Goal: Information Seeking & Learning: Learn about a topic

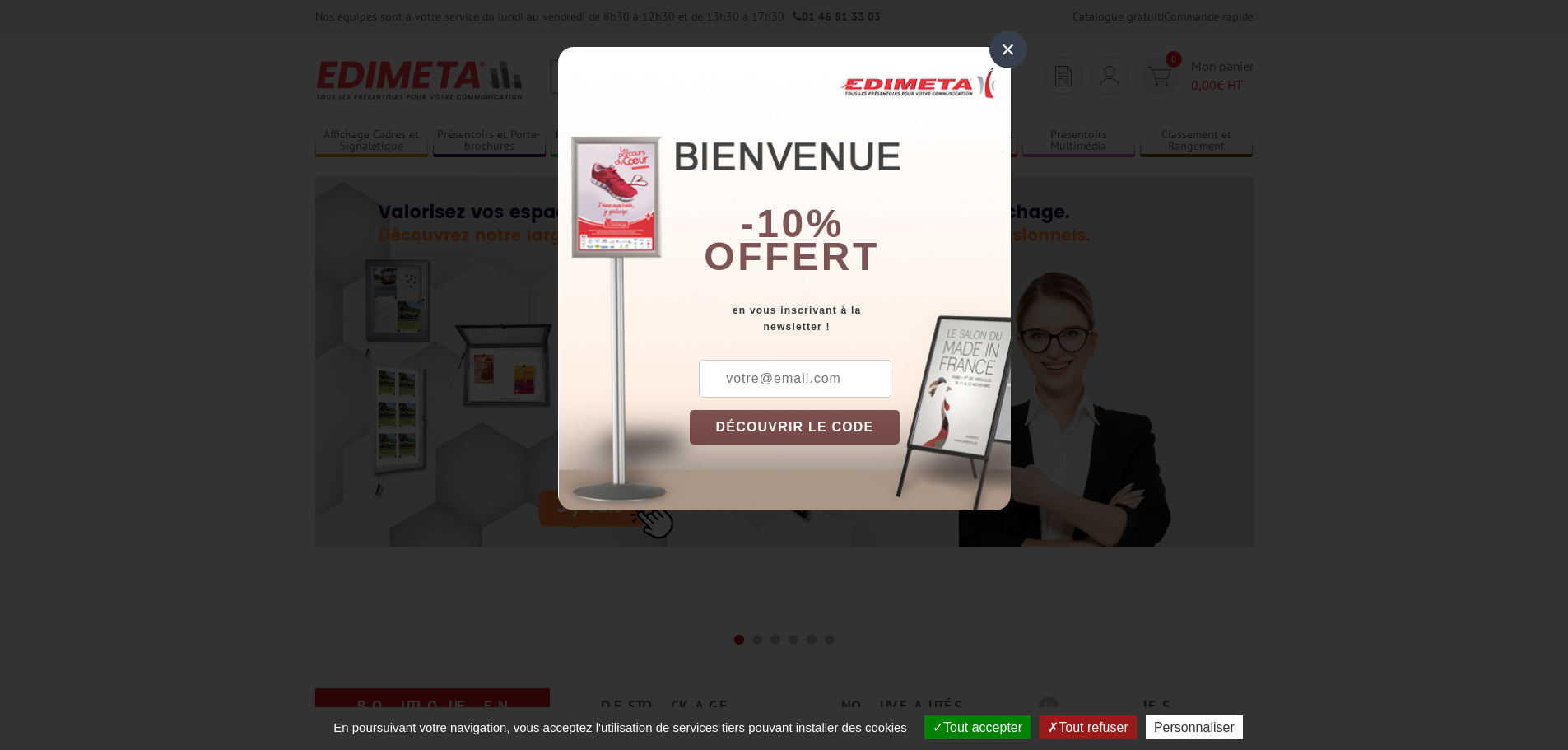
click at [1011, 53] on div "×" at bounding box center [1007, 49] width 38 height 38
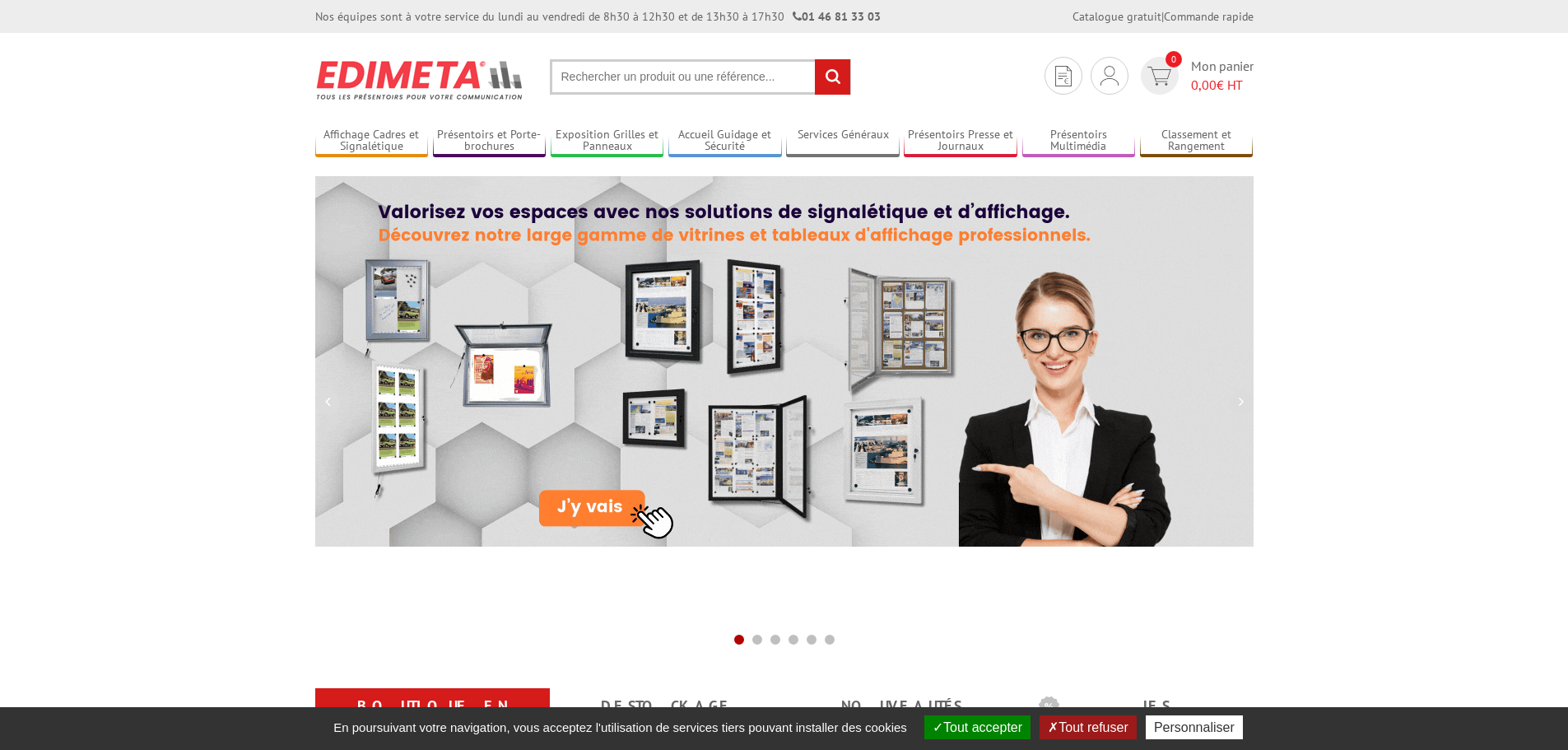
click at [619, 77] on input "text" at bounding box center [700, 77] width 301 height 35
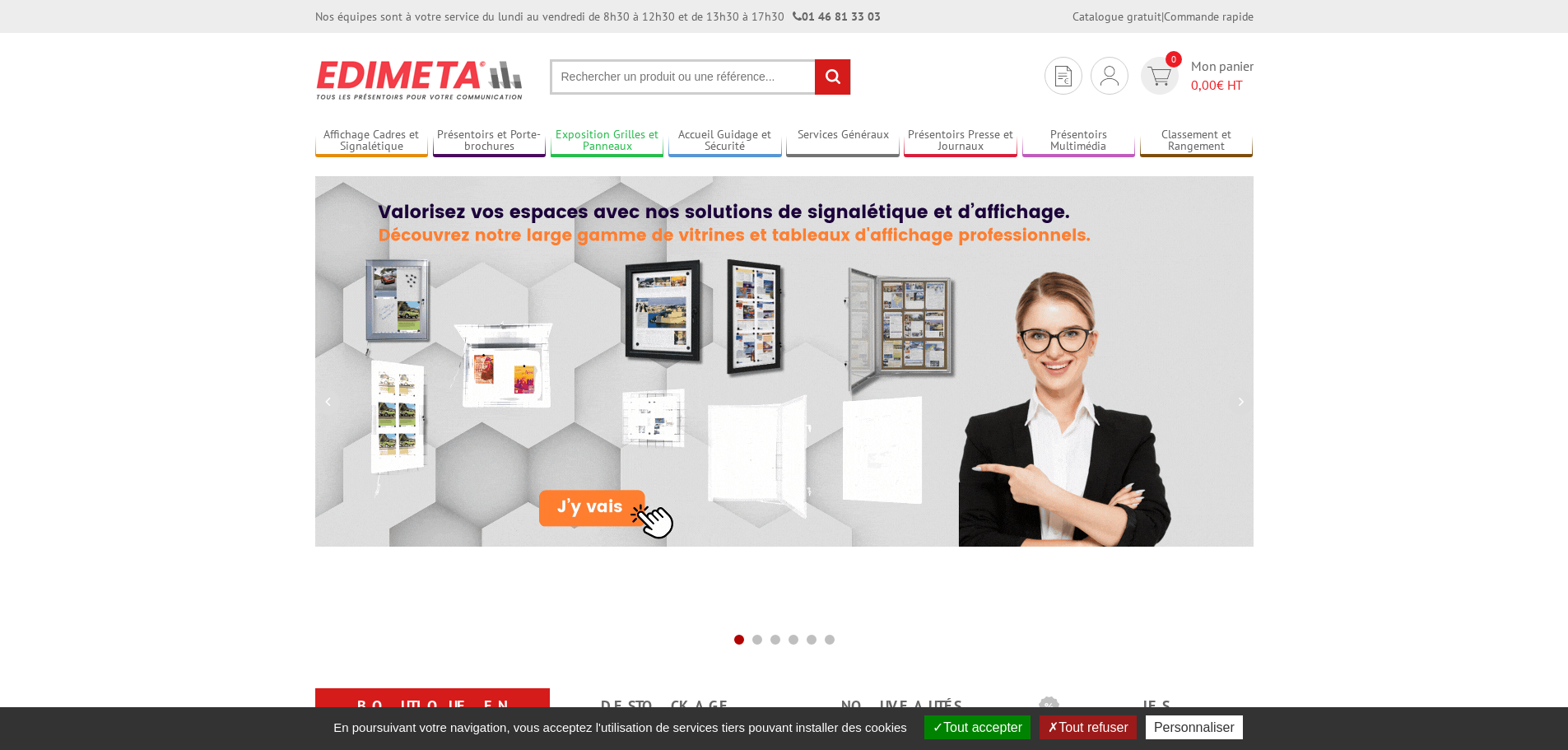
click at [619, 148] on link "Exposition Grilles et Panneaux" at bounding box center [607, 141] width 114 height 27
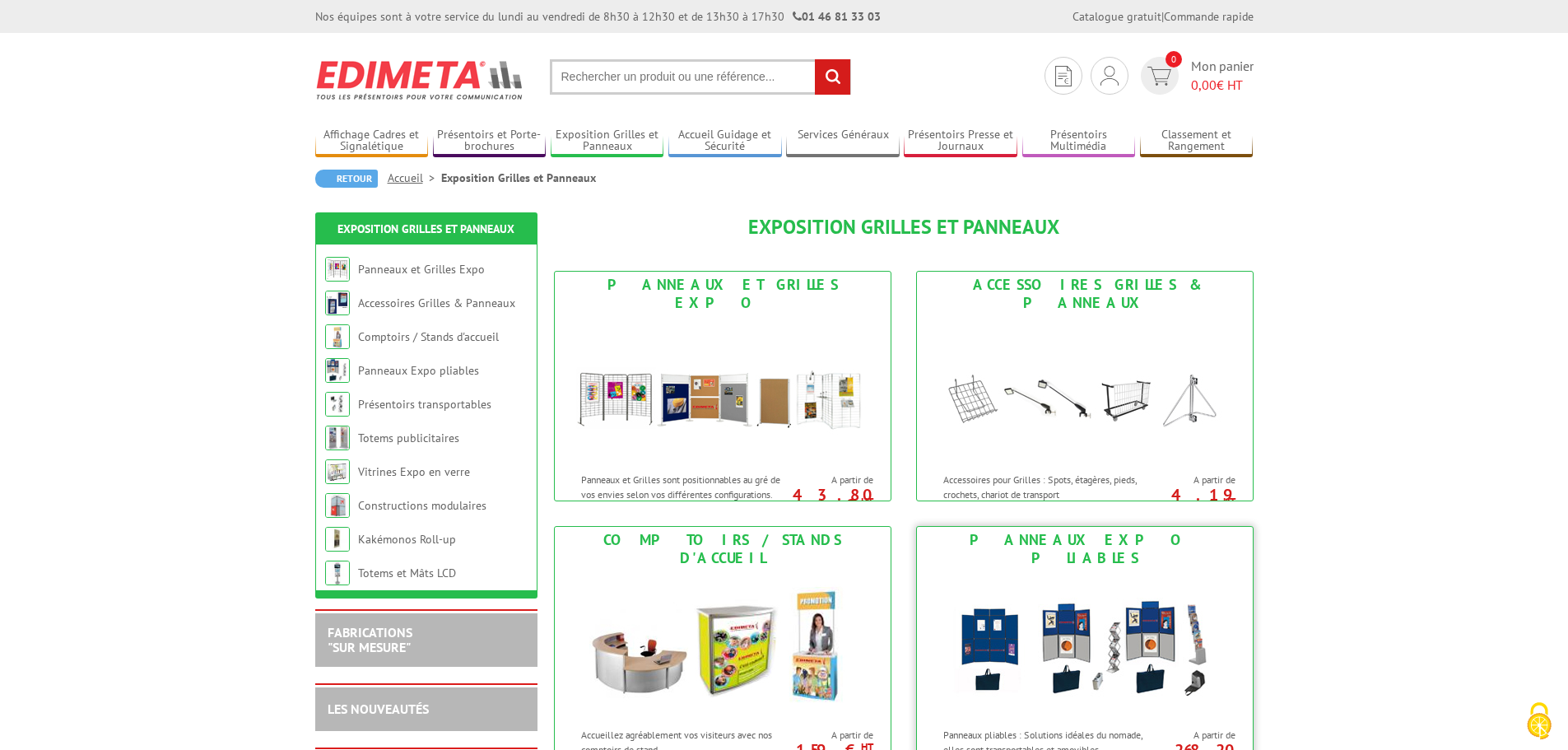
click at [1001, 571] on img at bounding box center [1084, 645] width 304 height 148
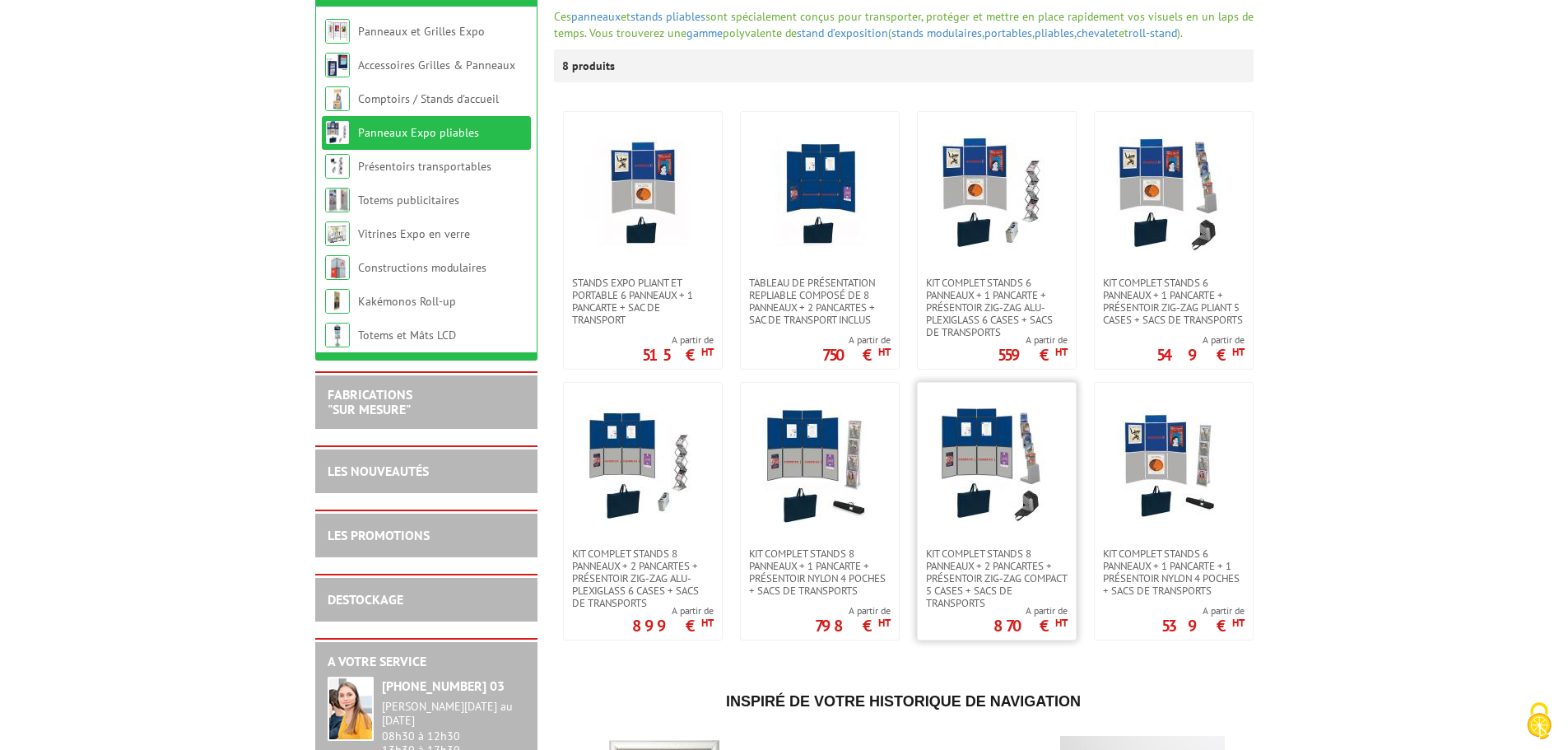
scroll to position [247, 0]
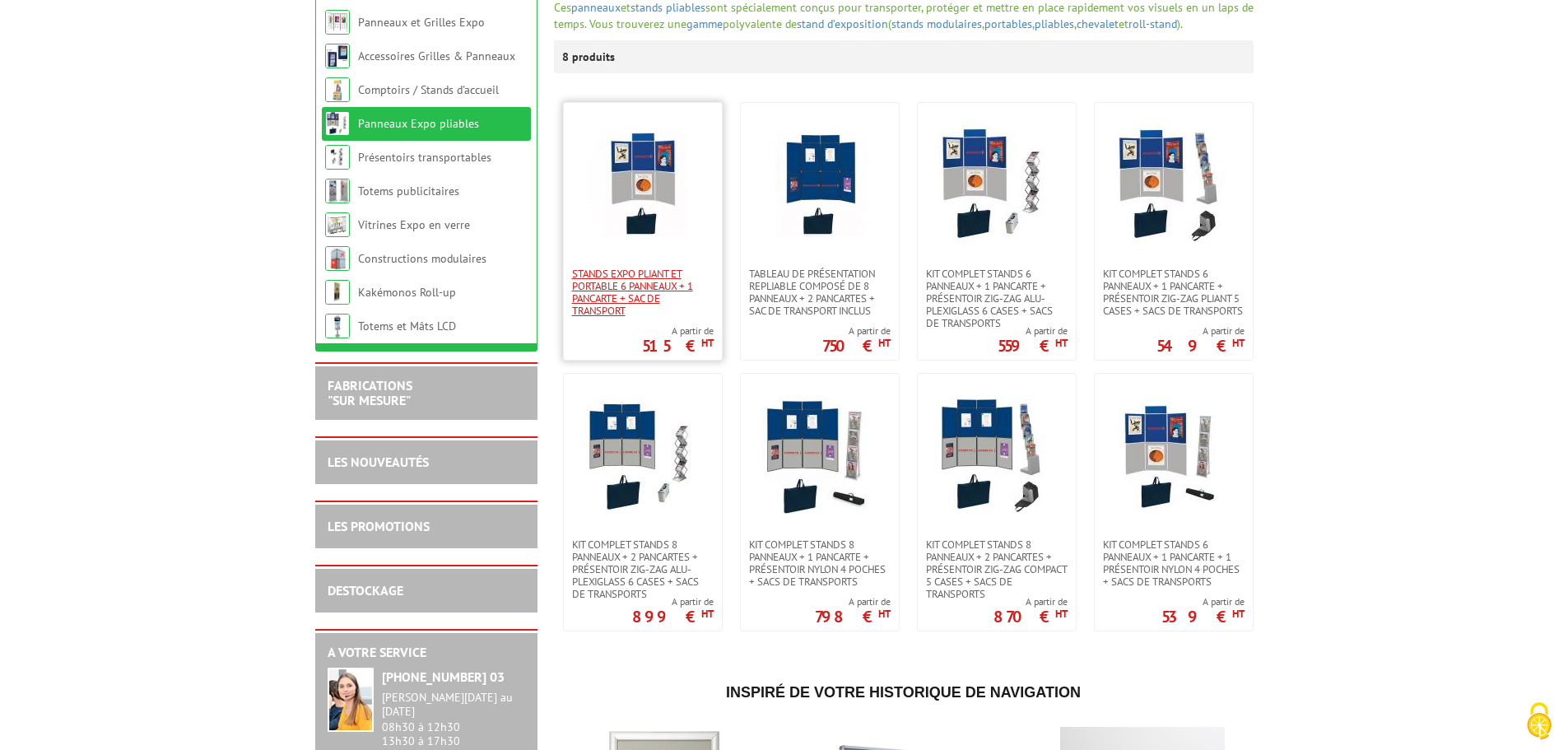
click at [646, 294] on span "Stands expo pliant et portable 6 panneaux + 1 pancarte + sac de transport" at bounding box center [643, 291] width 142 height 50
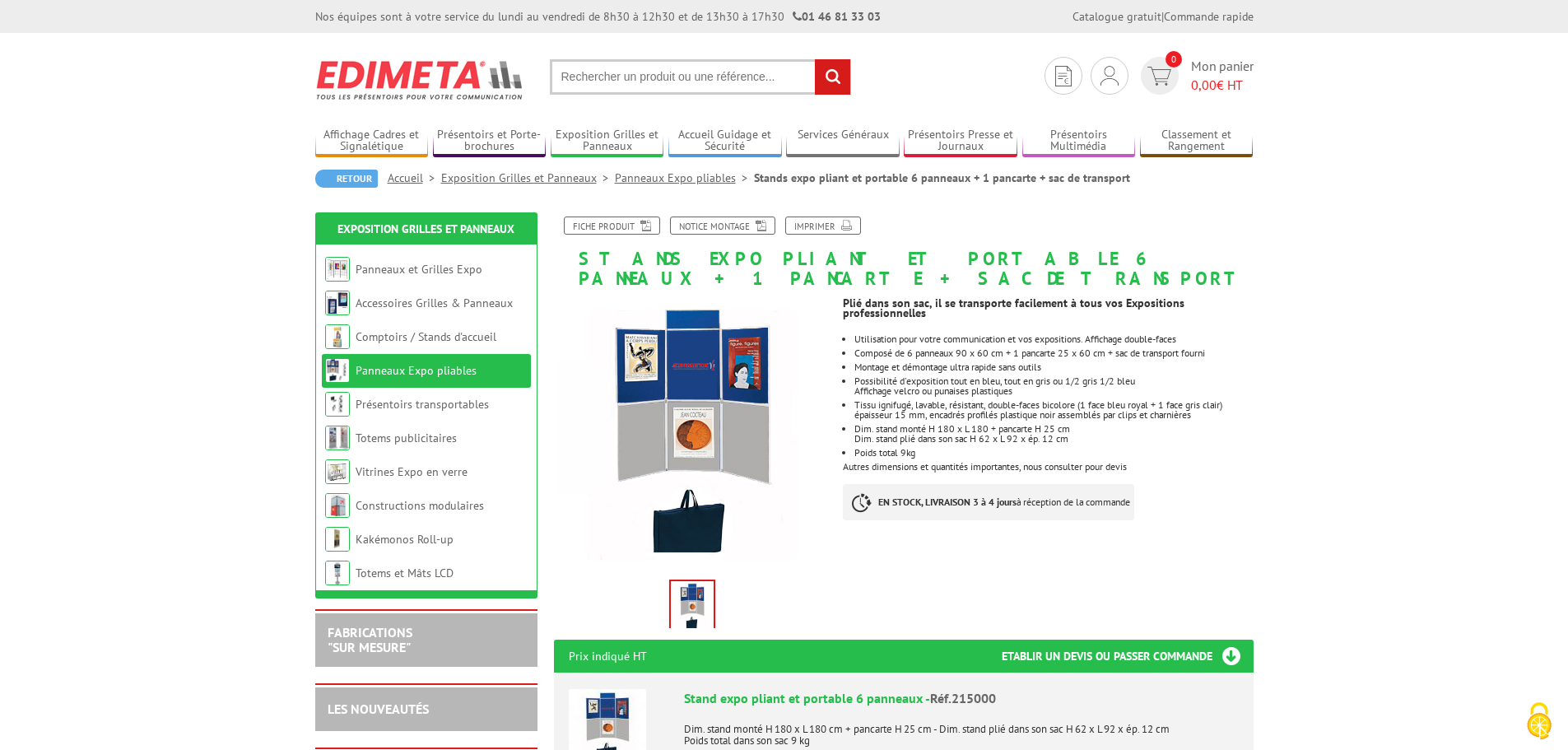
click at [699, 376] on img at bounding box center [693, 435] width 278 height 278
click at [670, 172] on link "Panneaux Expo pliables" at bounding box center [684, 177] width 139 height 15
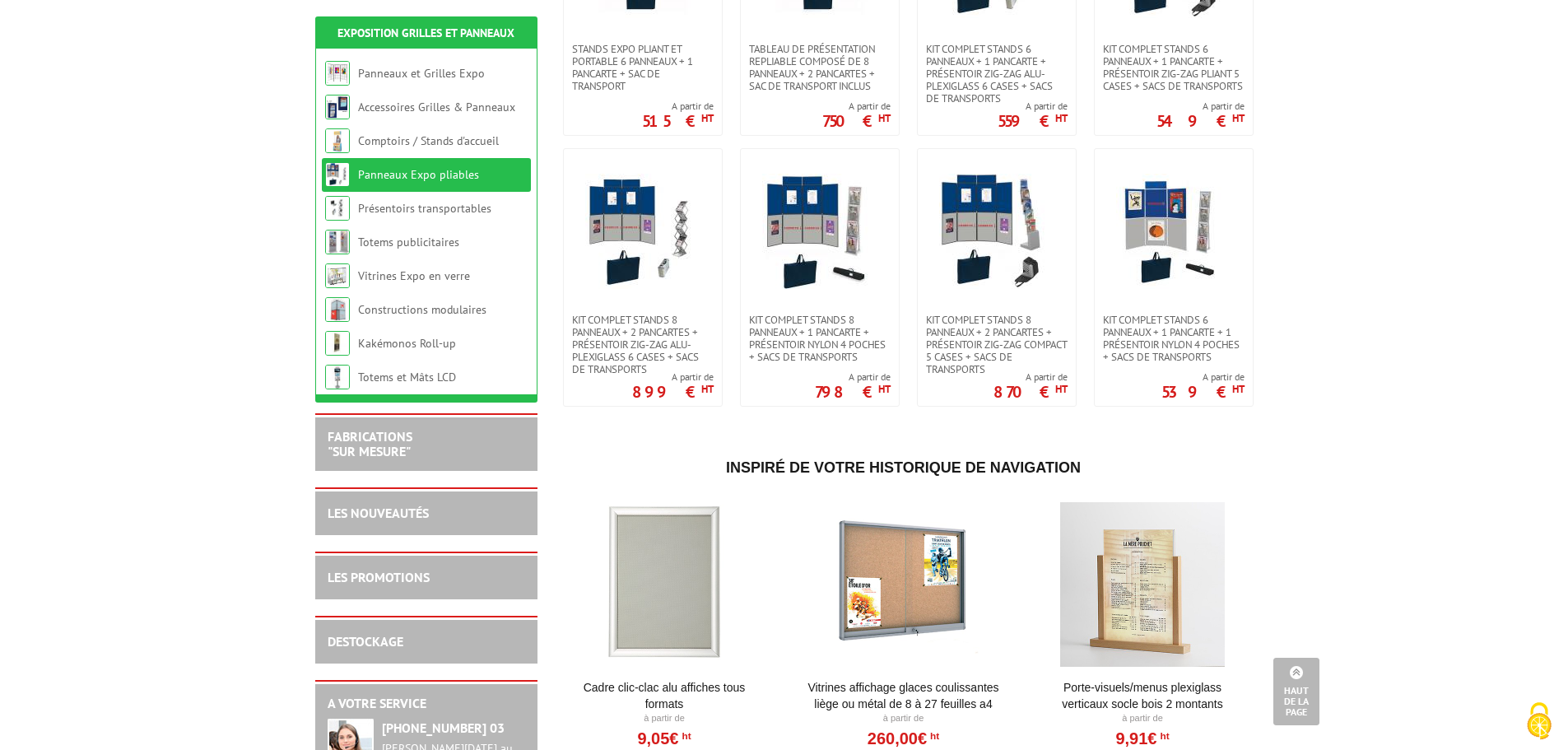
scroll to position [267, 0]
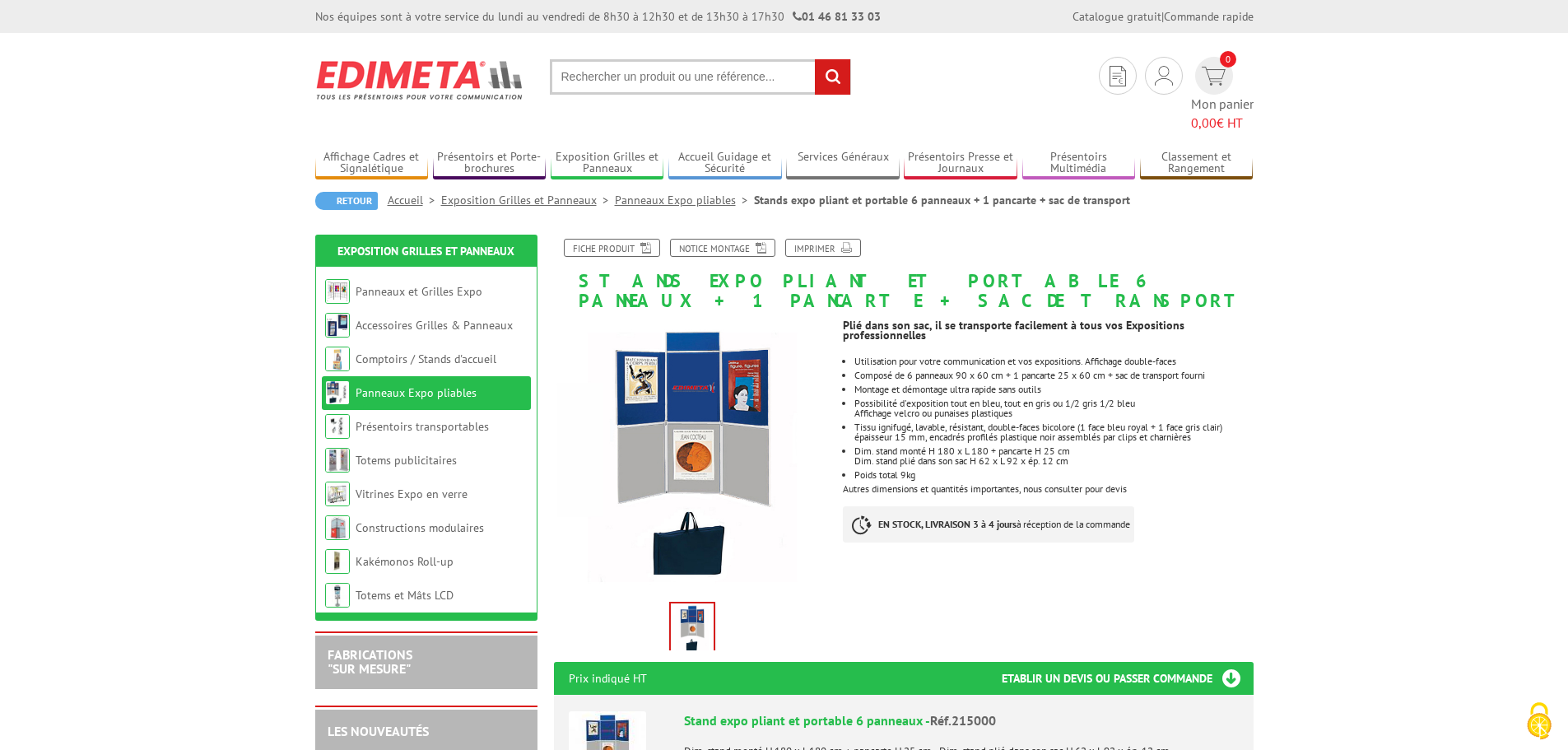
click at [664, 192] on link "Panneaux Expo pliables" at bounding box center [684, 199] width 139 height 15
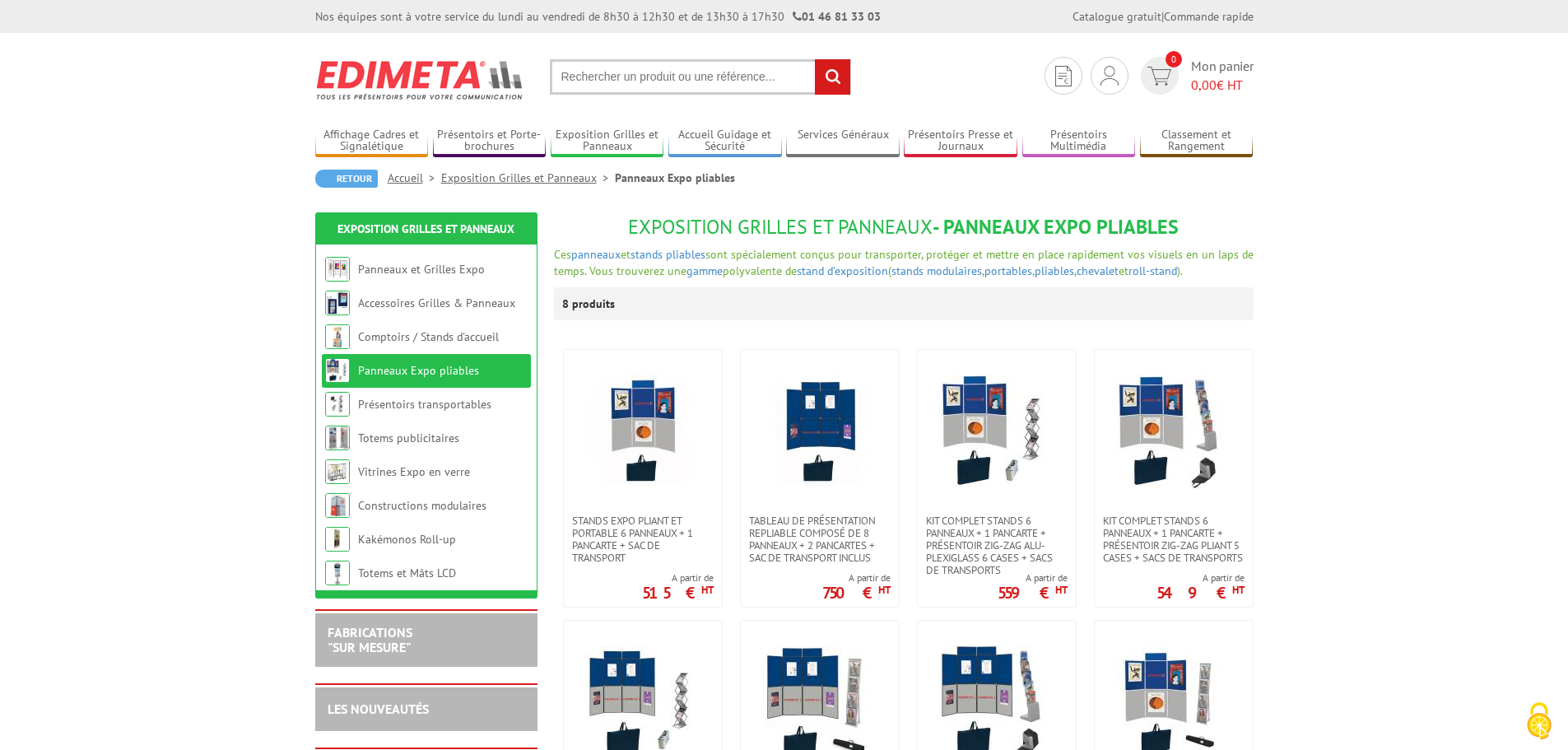
click at [551, 186] on li "Exposition Grilles et Panneaux" at bounding box center [528, 178] width 174 height 17
click at [553, 178] on link "Exposition Grilles et Panneaux" at bounding box center [528, 177] width 174 height 15
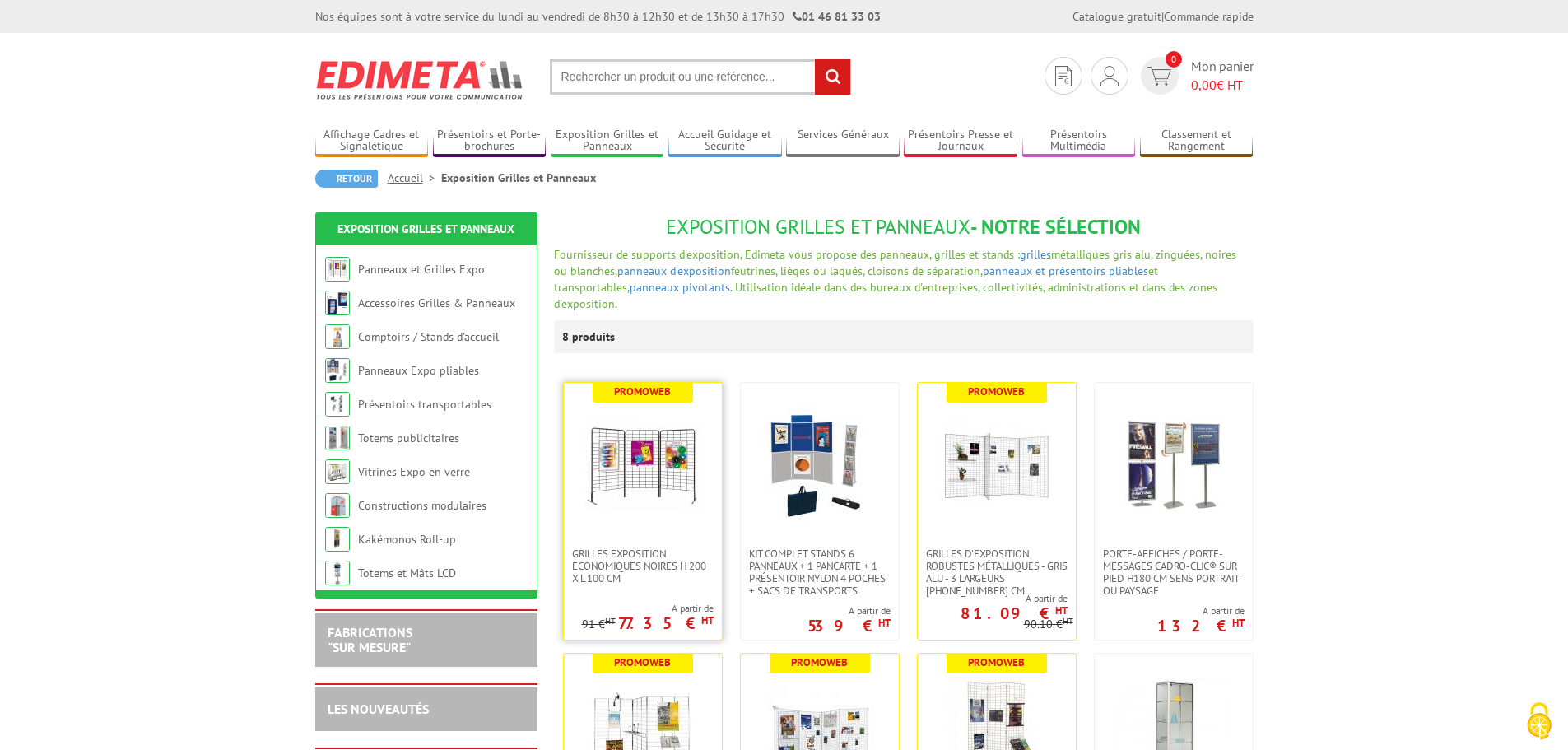
click at [647, 450] on img at bounding box center [642, 464] width 116 height 116
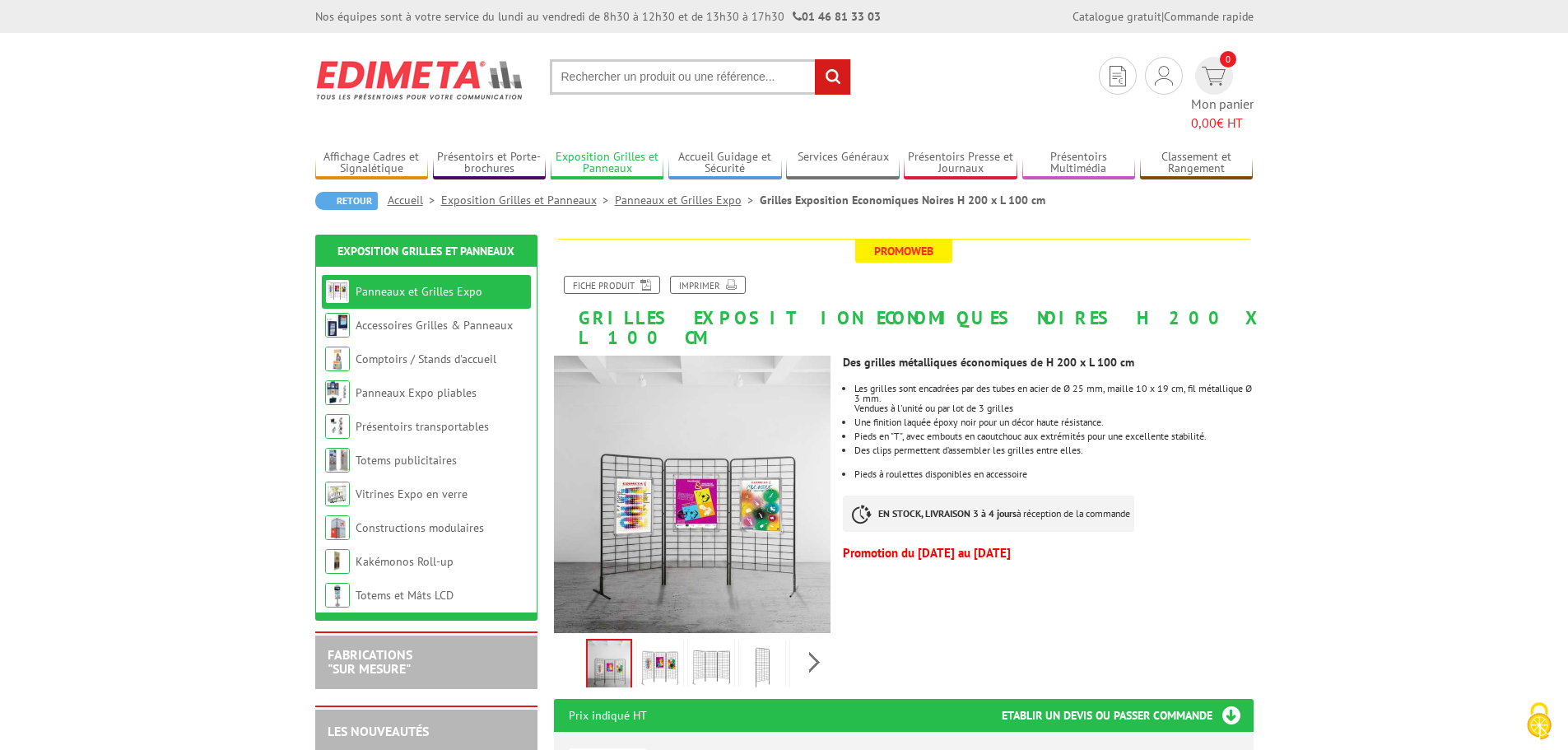
click at [605, 150] on link "Exposition Grilles et Panneaux" at bounding box center [607, 163] width 114 height 27
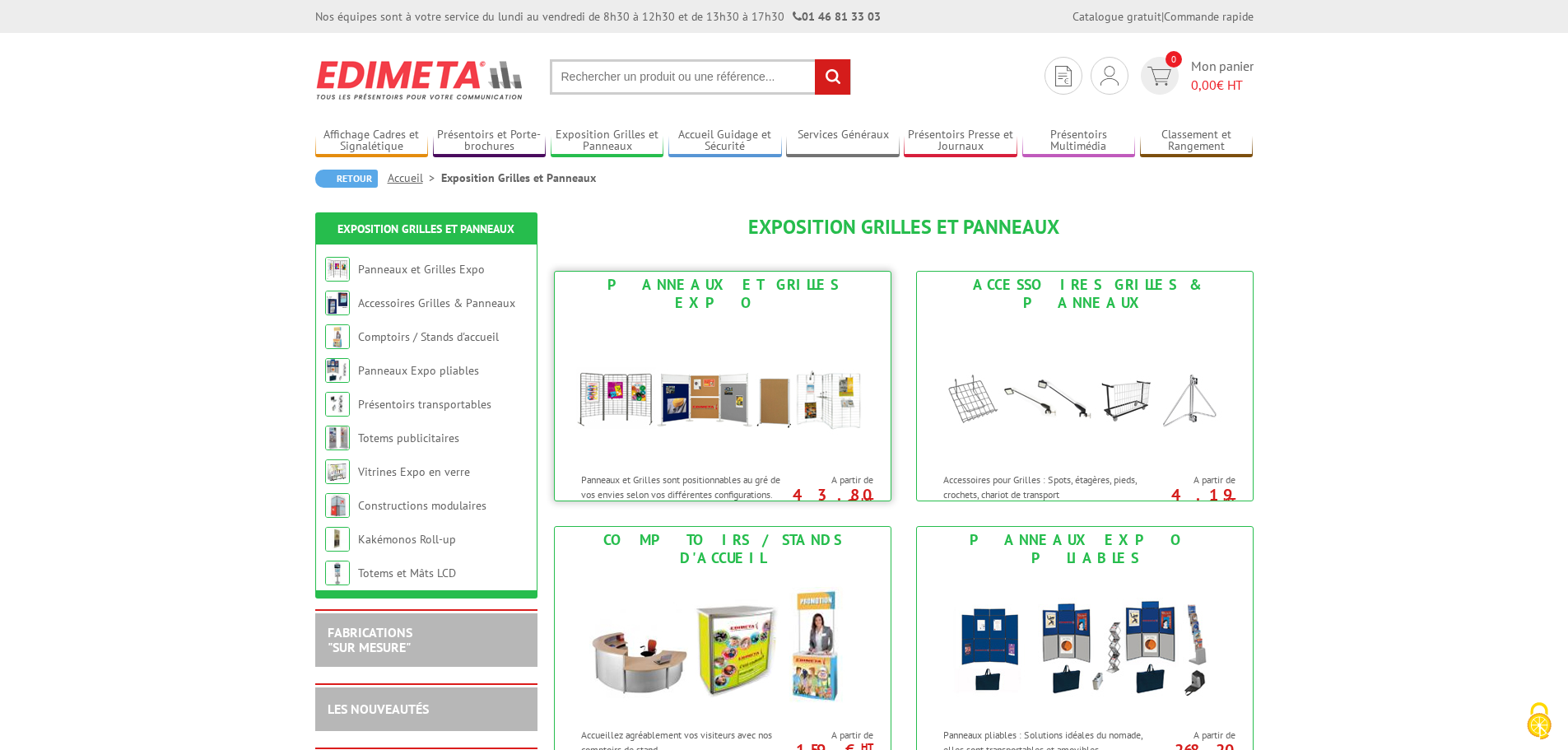
click at [767, 372] on img at bounding box center [722, 390] width 304 height 148
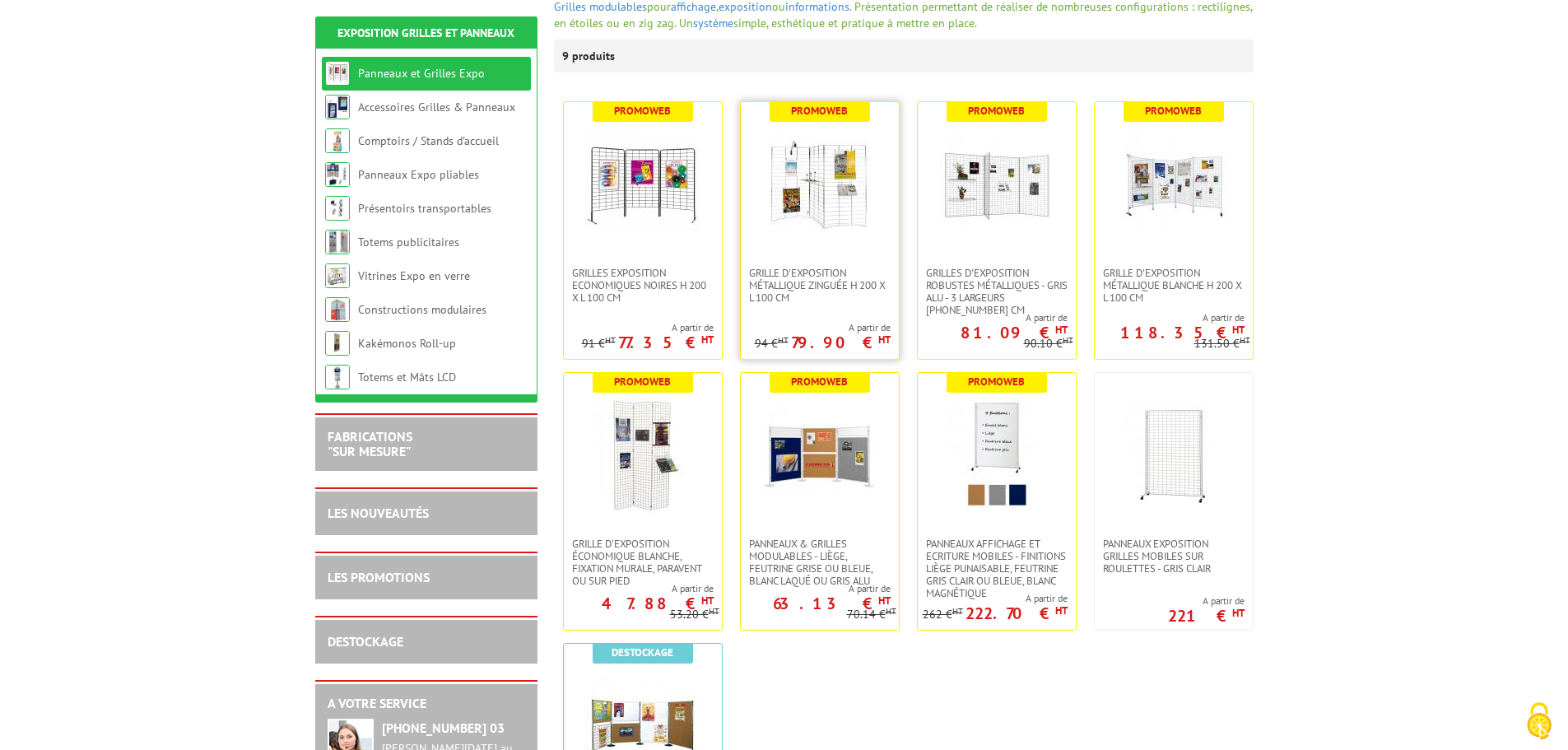
scroll to position [576, 0]
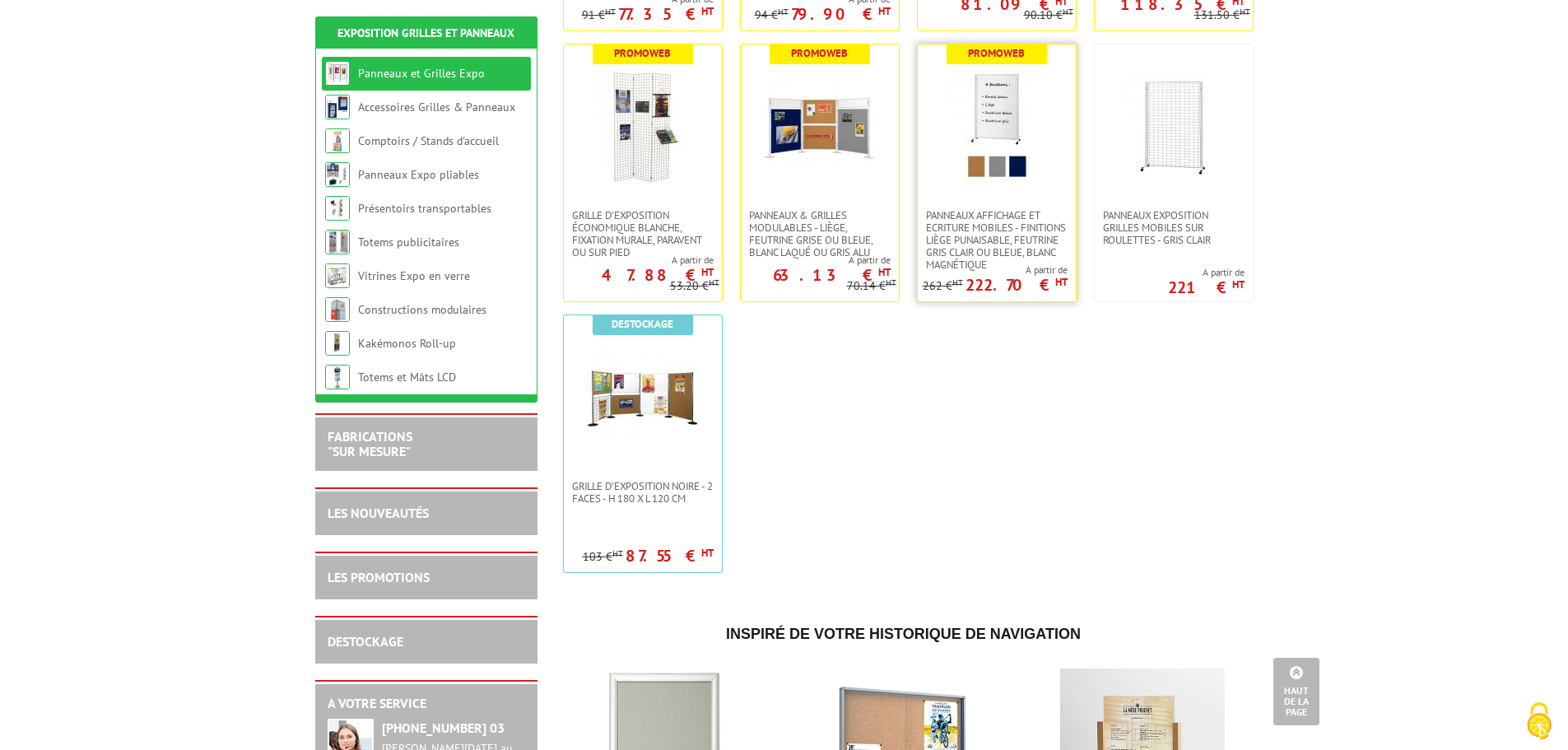
click at [999, 116] on img at bounding box center [997, 126] width 116 height 116
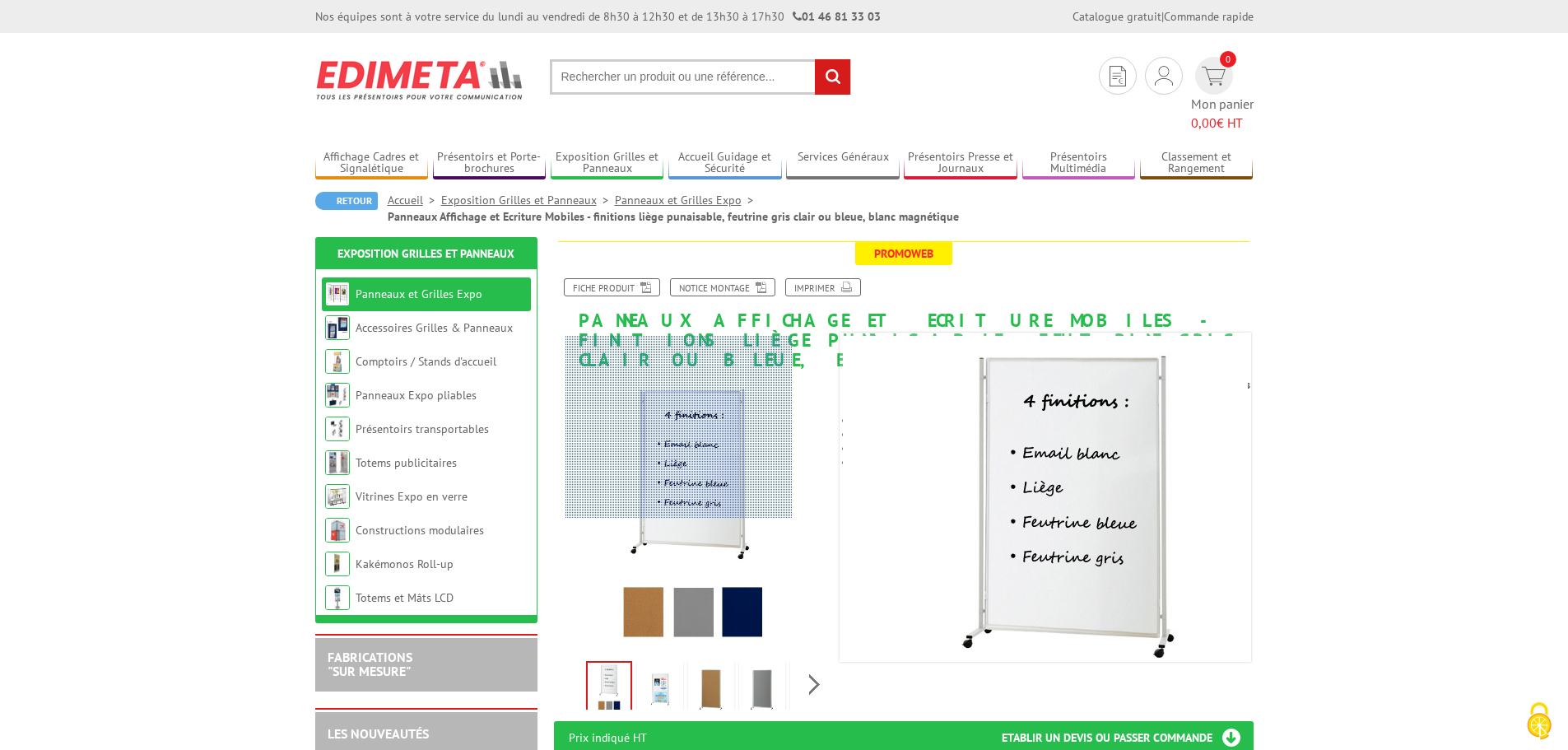
click at [679, 426] on div at bounding box center [679, 426] width 227 height 181
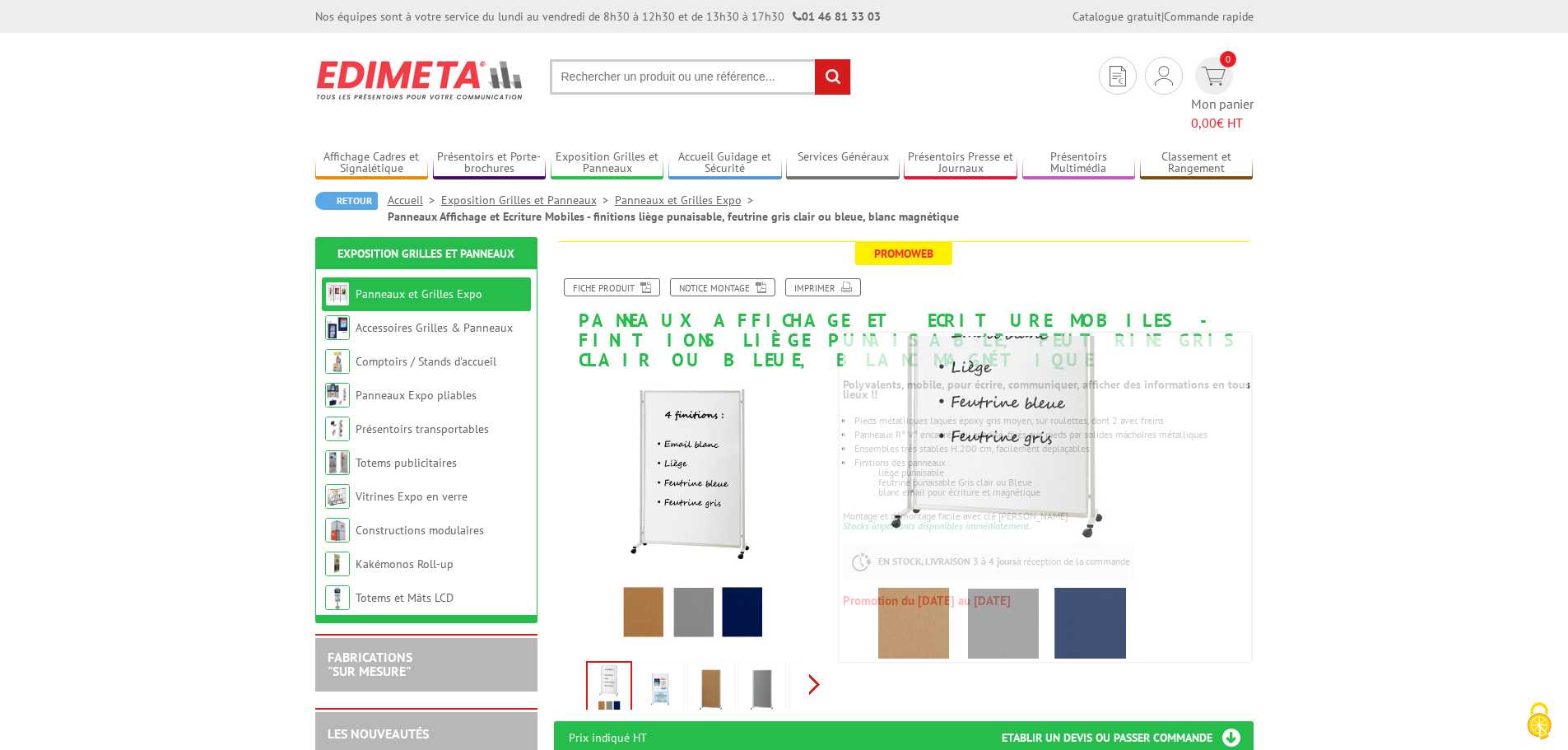
click at [821, 655] on div "Previous Next" at bounding box center [693, 683] width 278 height 57
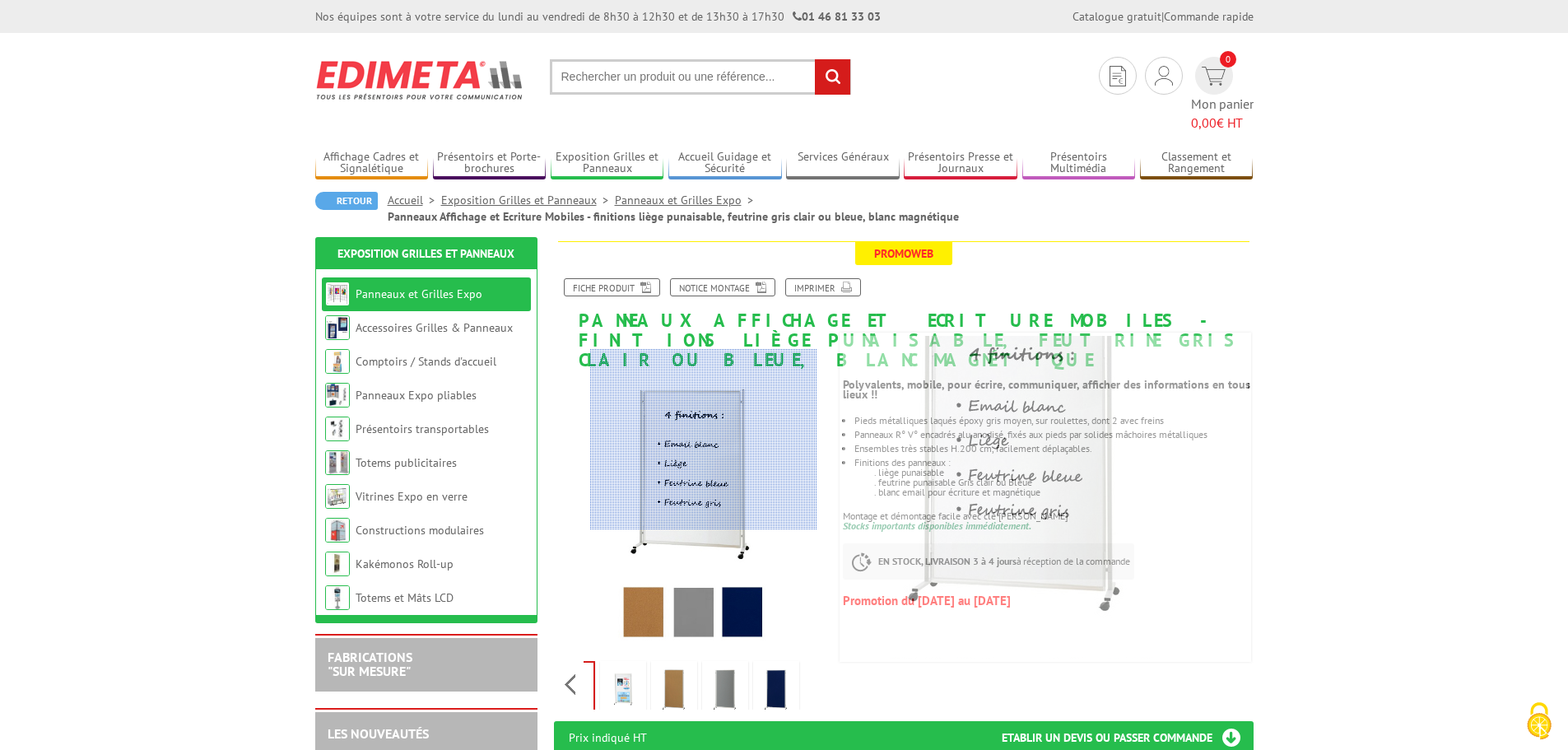
click at [703, 439] on div at bounding box center [703, 439] width 227 height 181
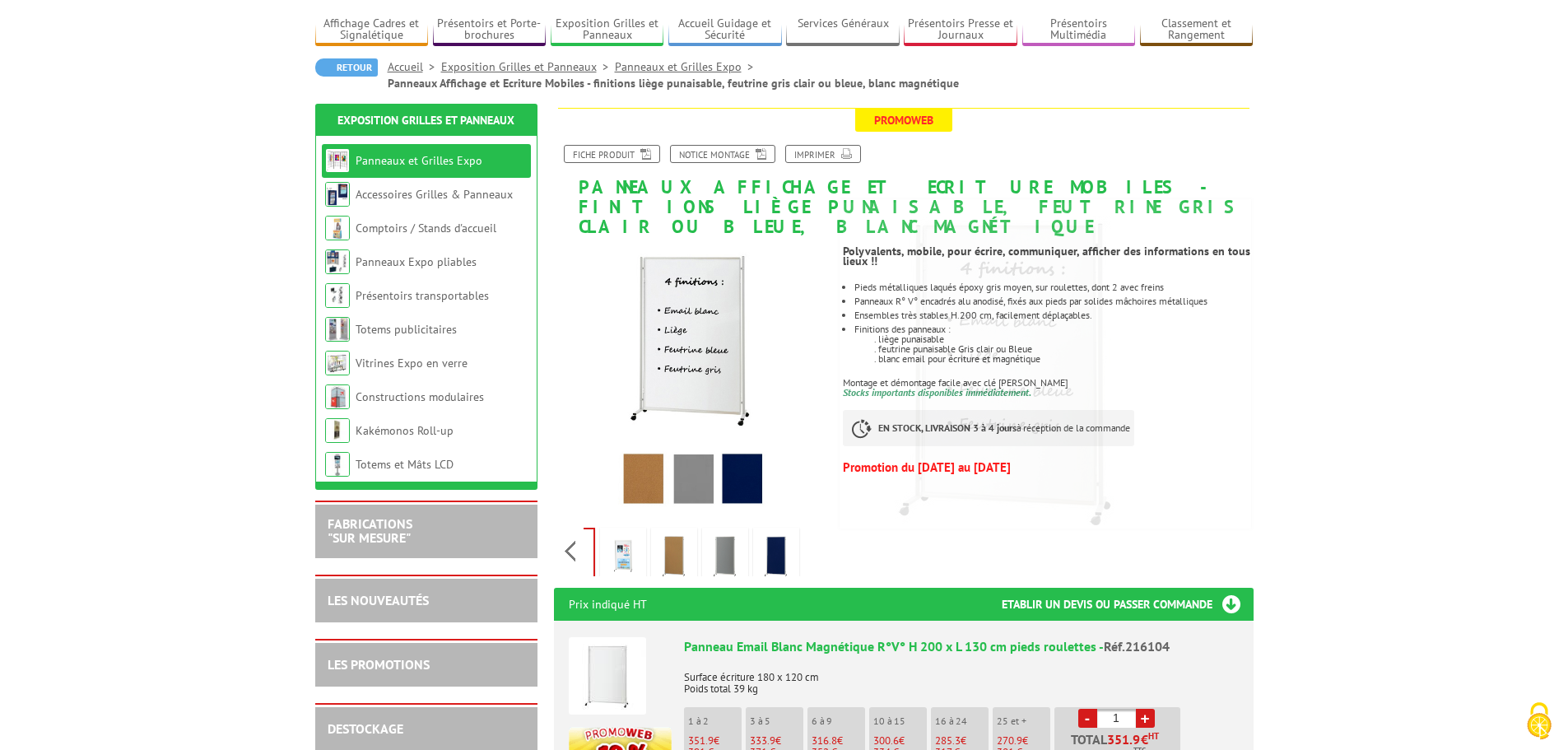
scroll to position [247, 0]
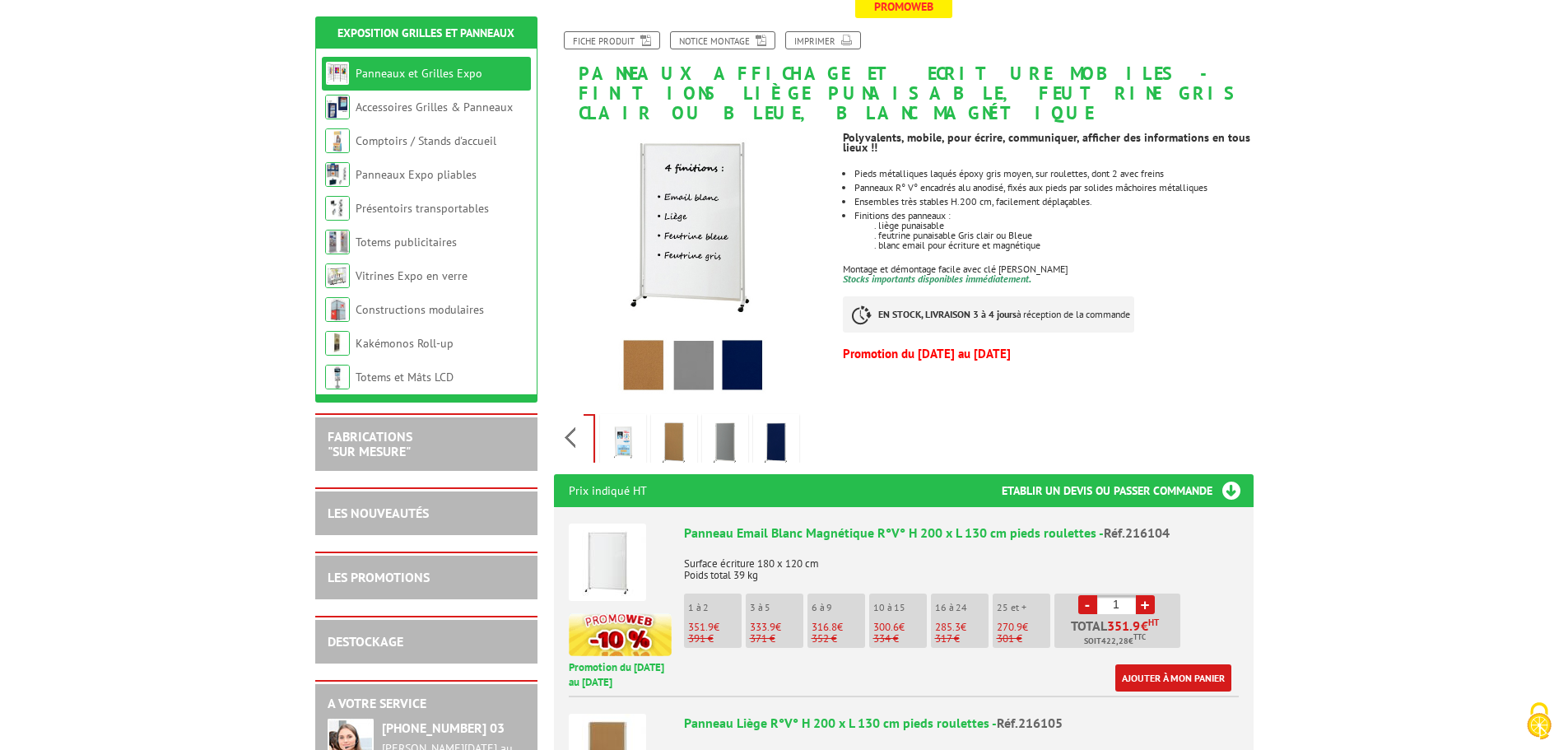
click at [791, 418] on img at bounding box center [776, 443] width 40 height 51
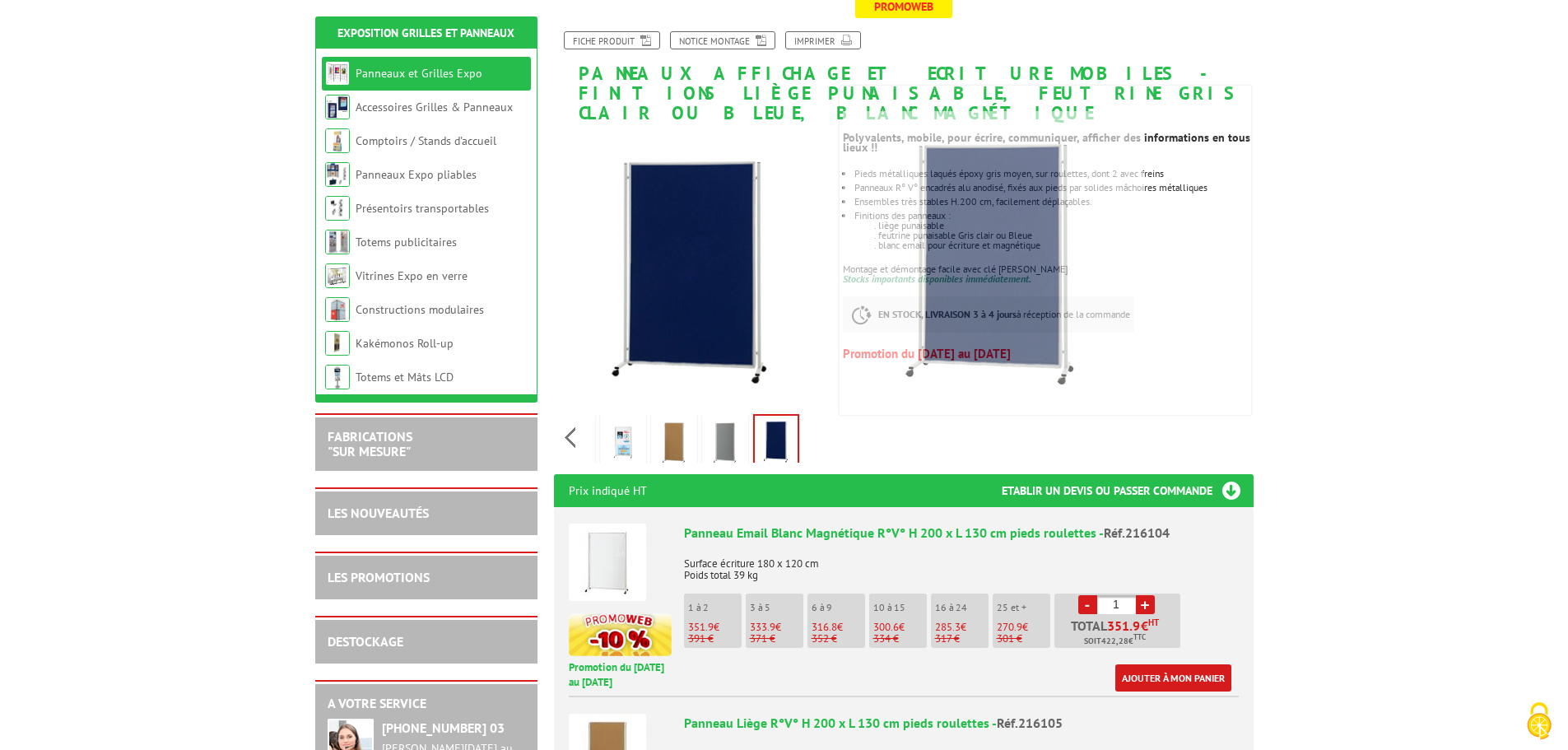
click at [636, 418] on img at bounding box center [623, 443] width 40 height 51
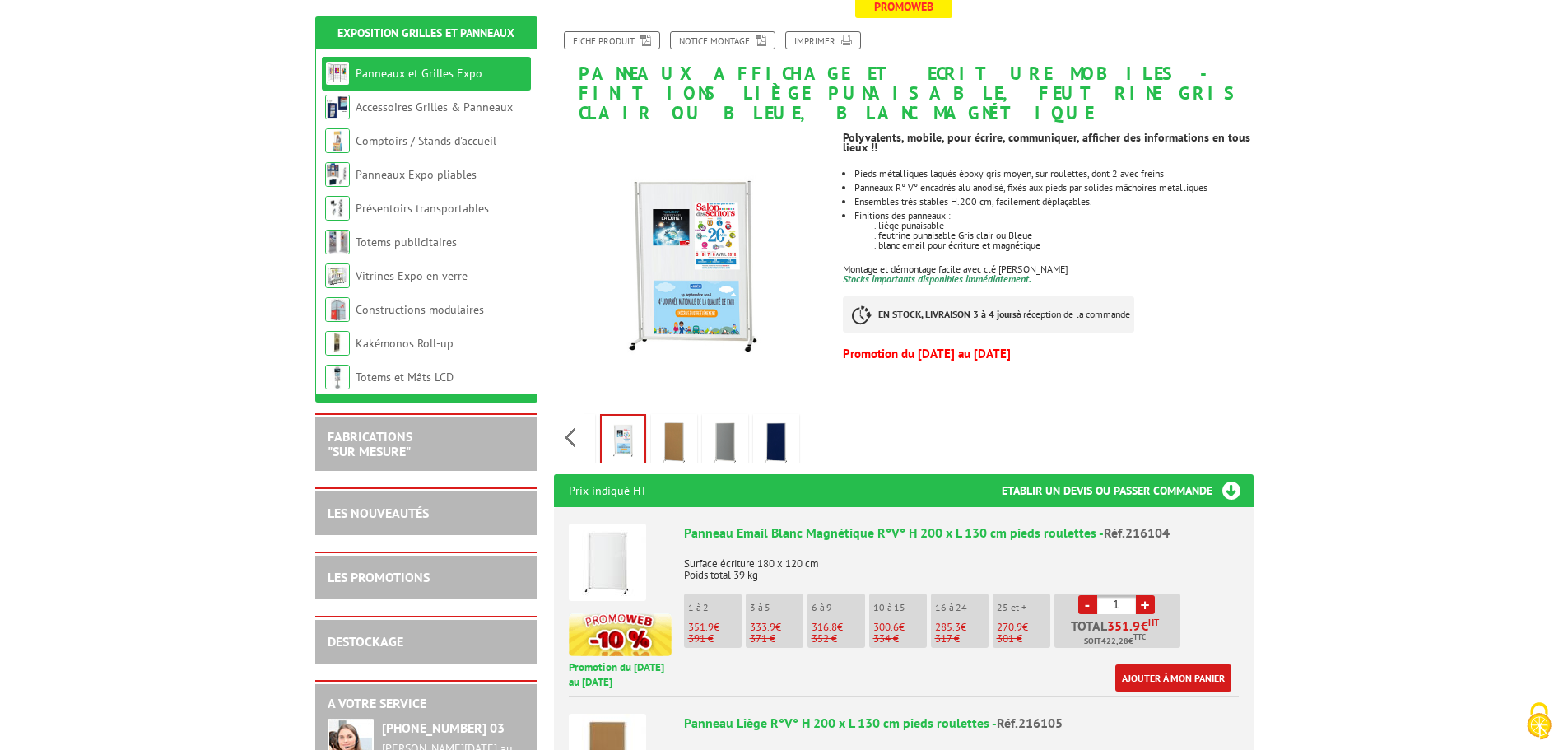
click at [773, 418] on img at bounding box center [776, 443] width 40 height 51
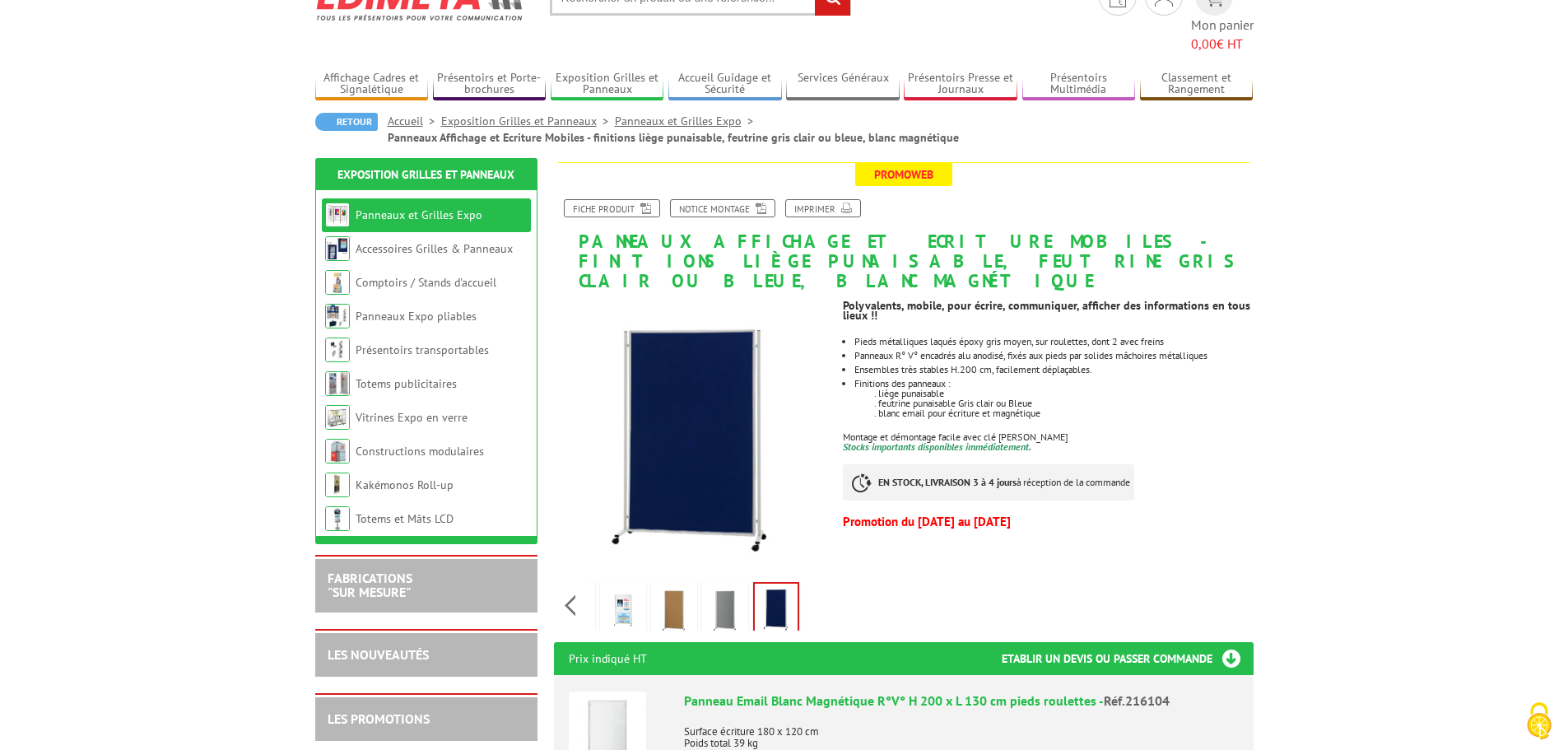
scroll to position [164, 0]
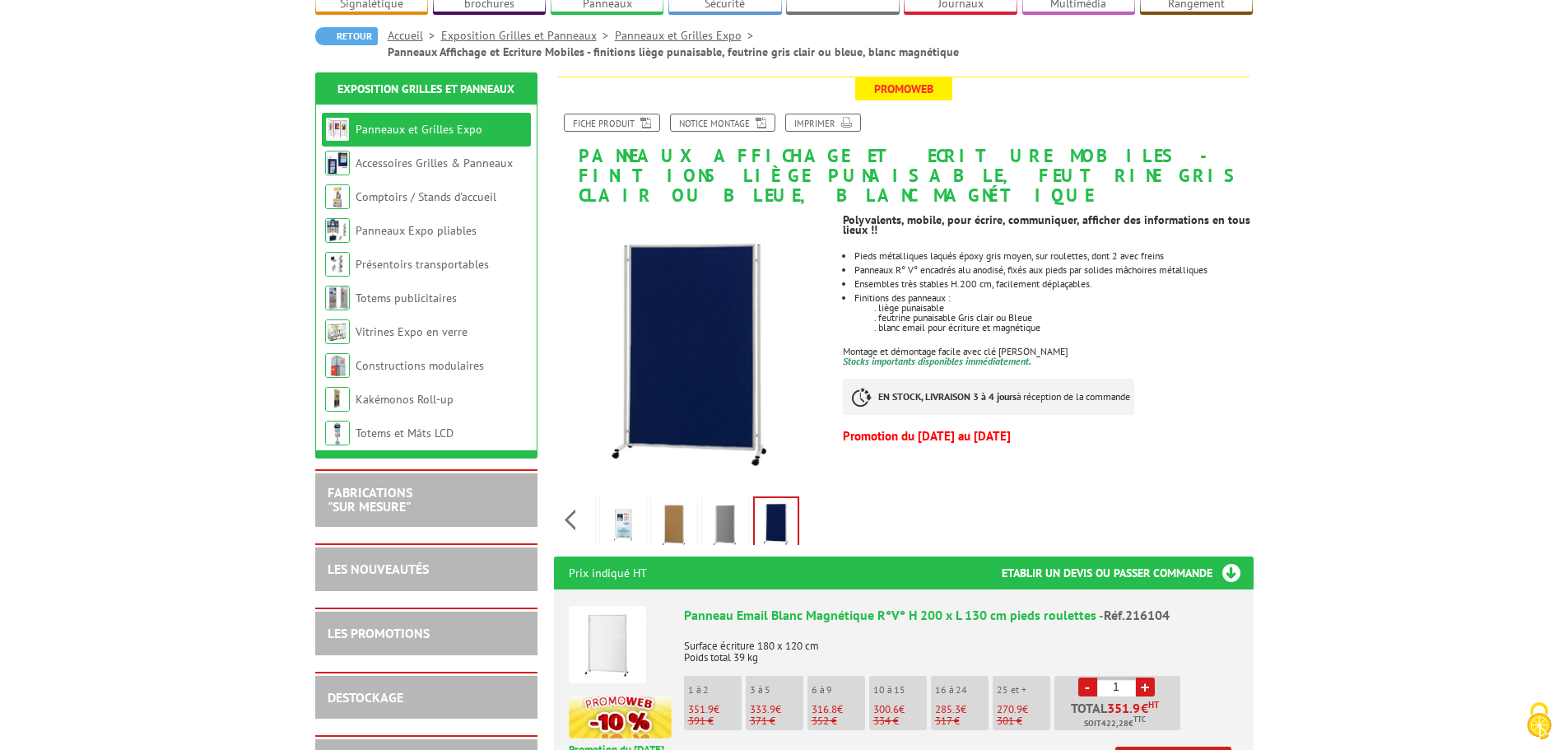
click at [609, 606] on img at bounding box center [607, 645] width 78 height 78
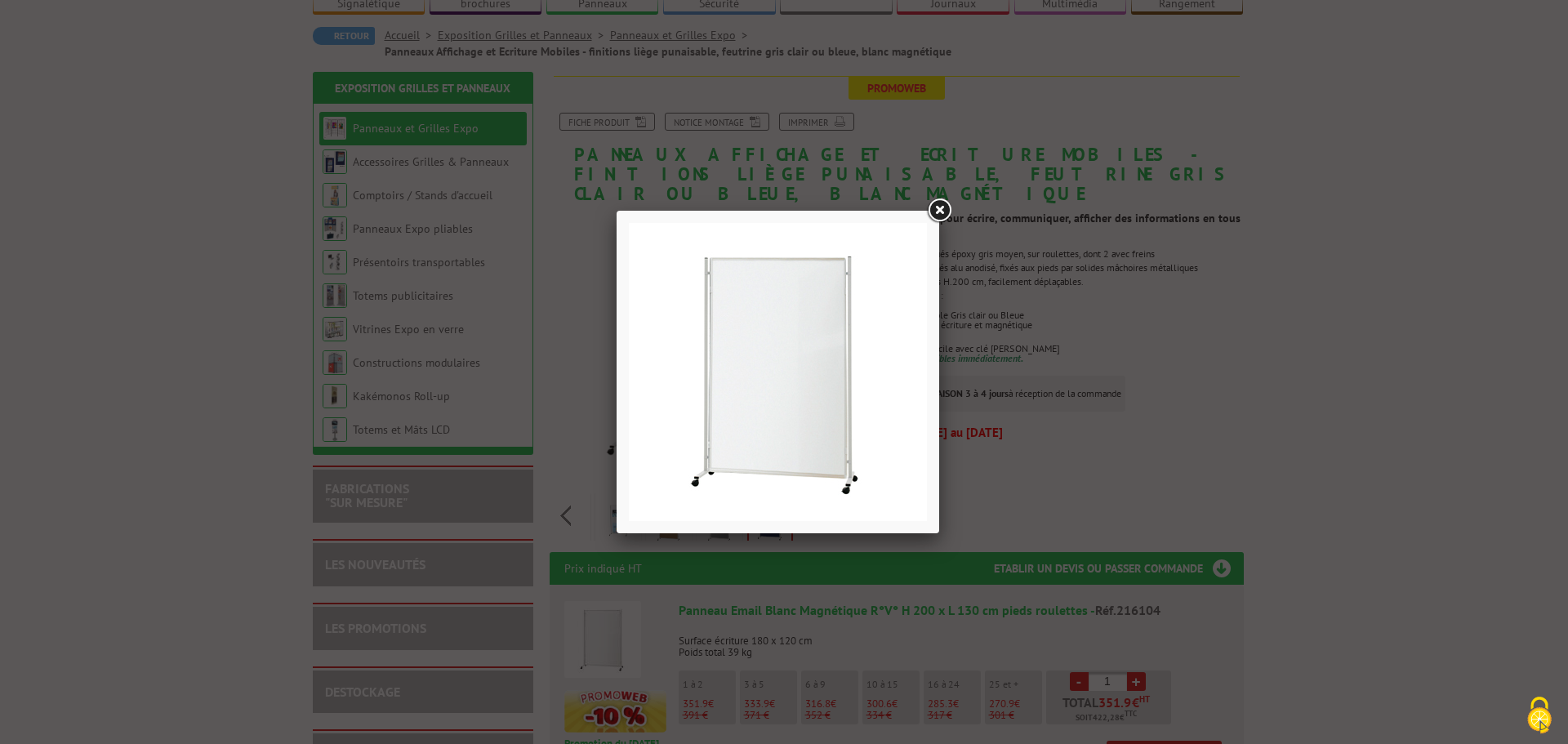
click at [794, 364] on img at bounding box center [777, 371] width 298 height 298
click at [943, 209] on link at bounding box center [939, 210] width 29 height 29
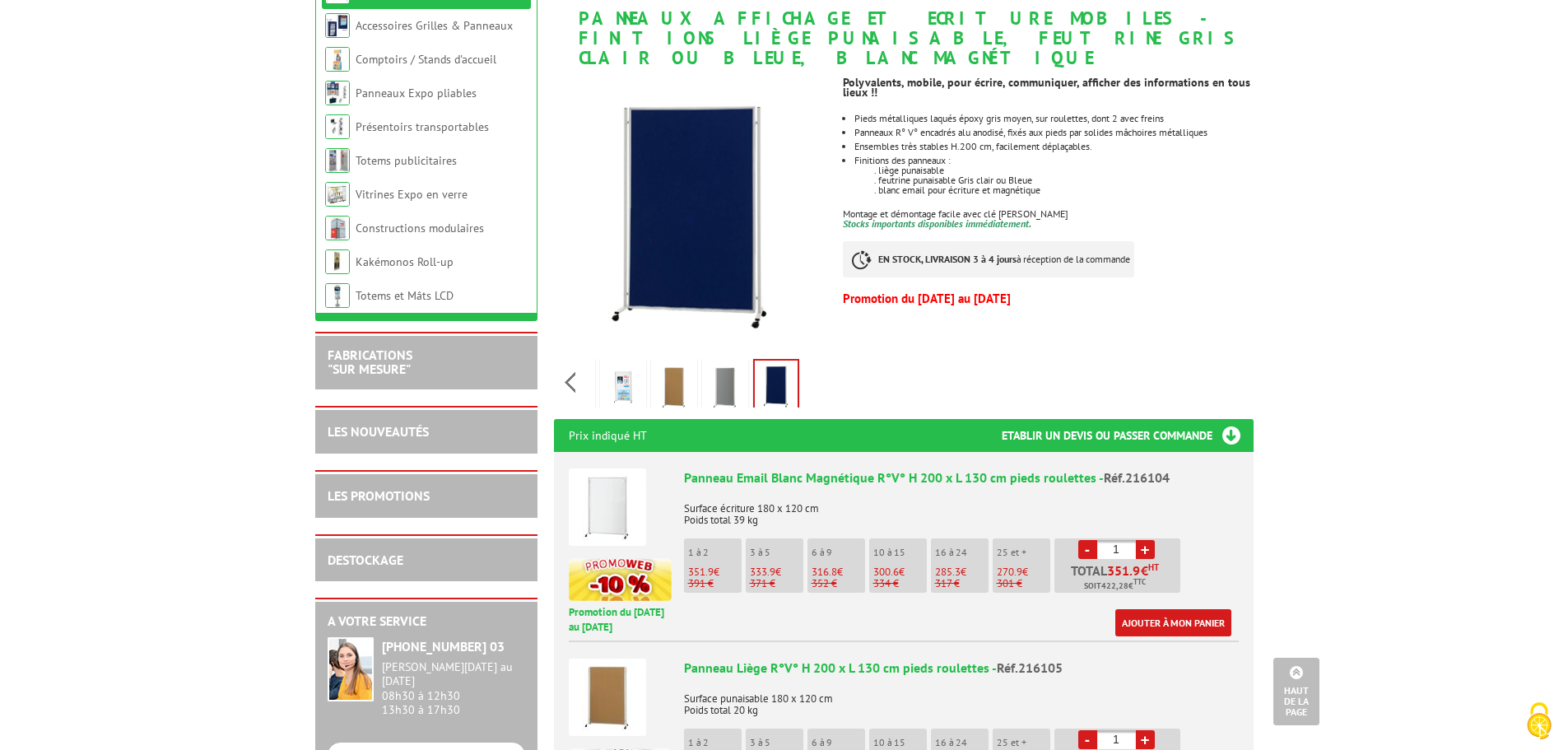
scroll to position [83, 0]
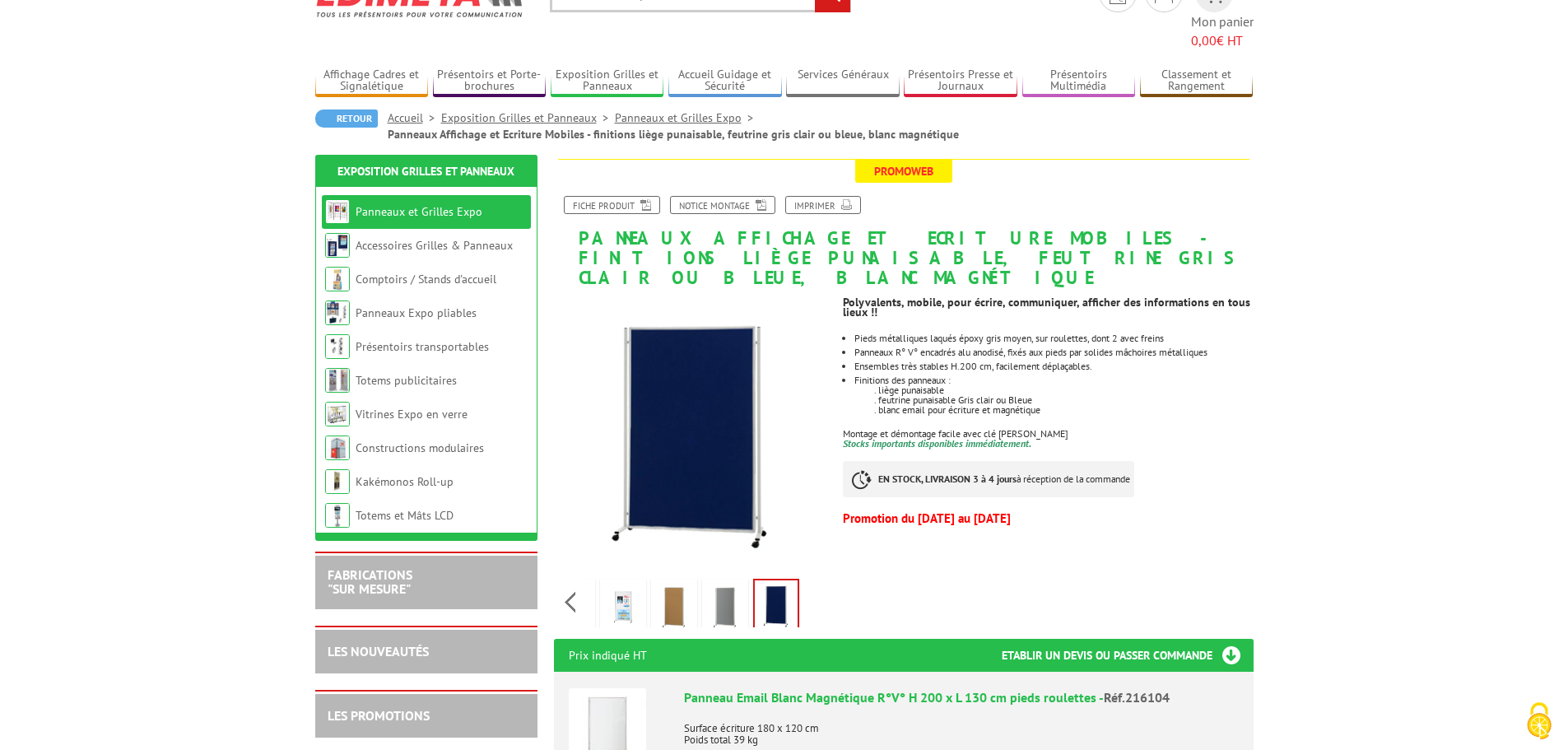
click at [619, 582] on img at bounding box center [623, 607] width 40 height 51
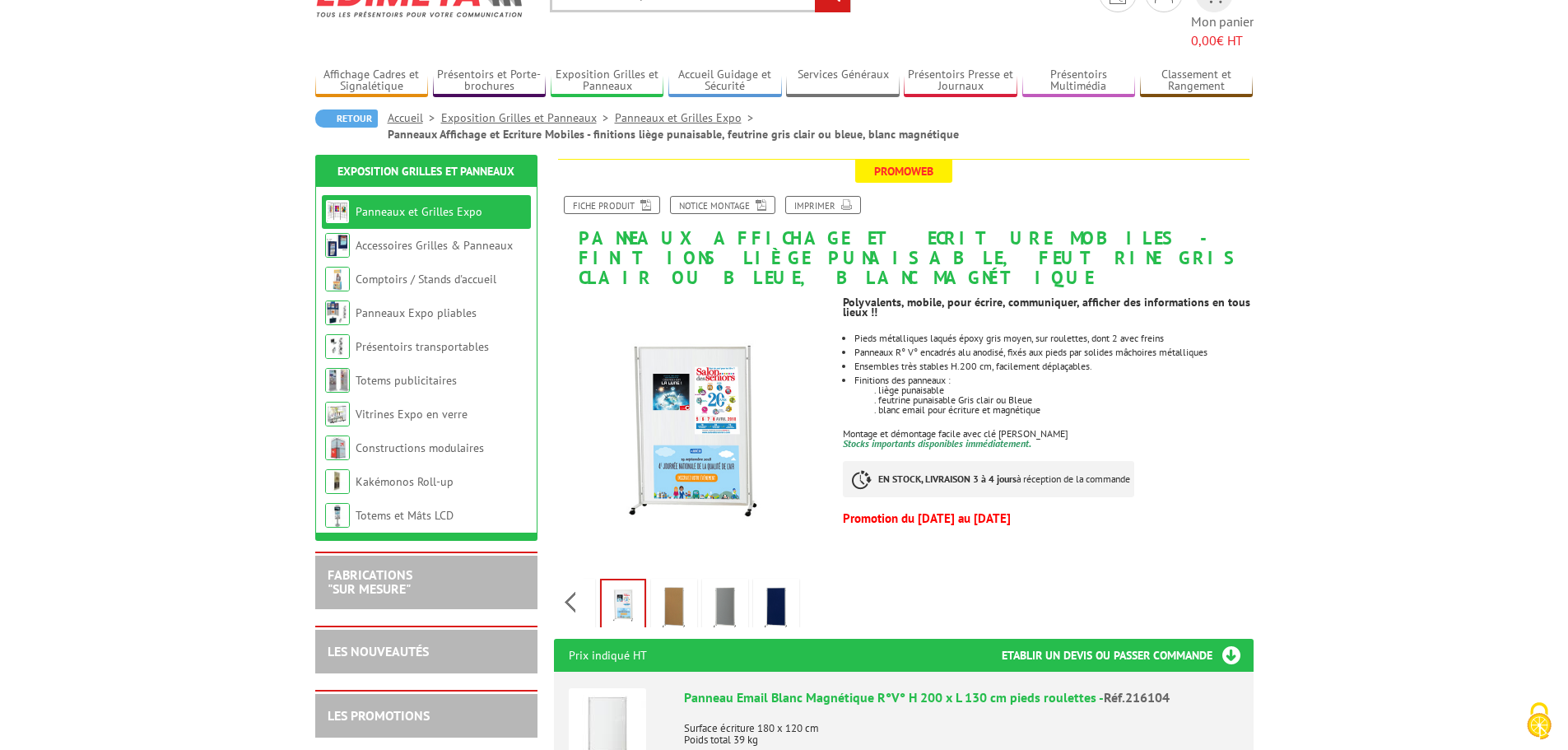
click at [730, 582] on img at bounding box center [725, 607] width 40 height 51
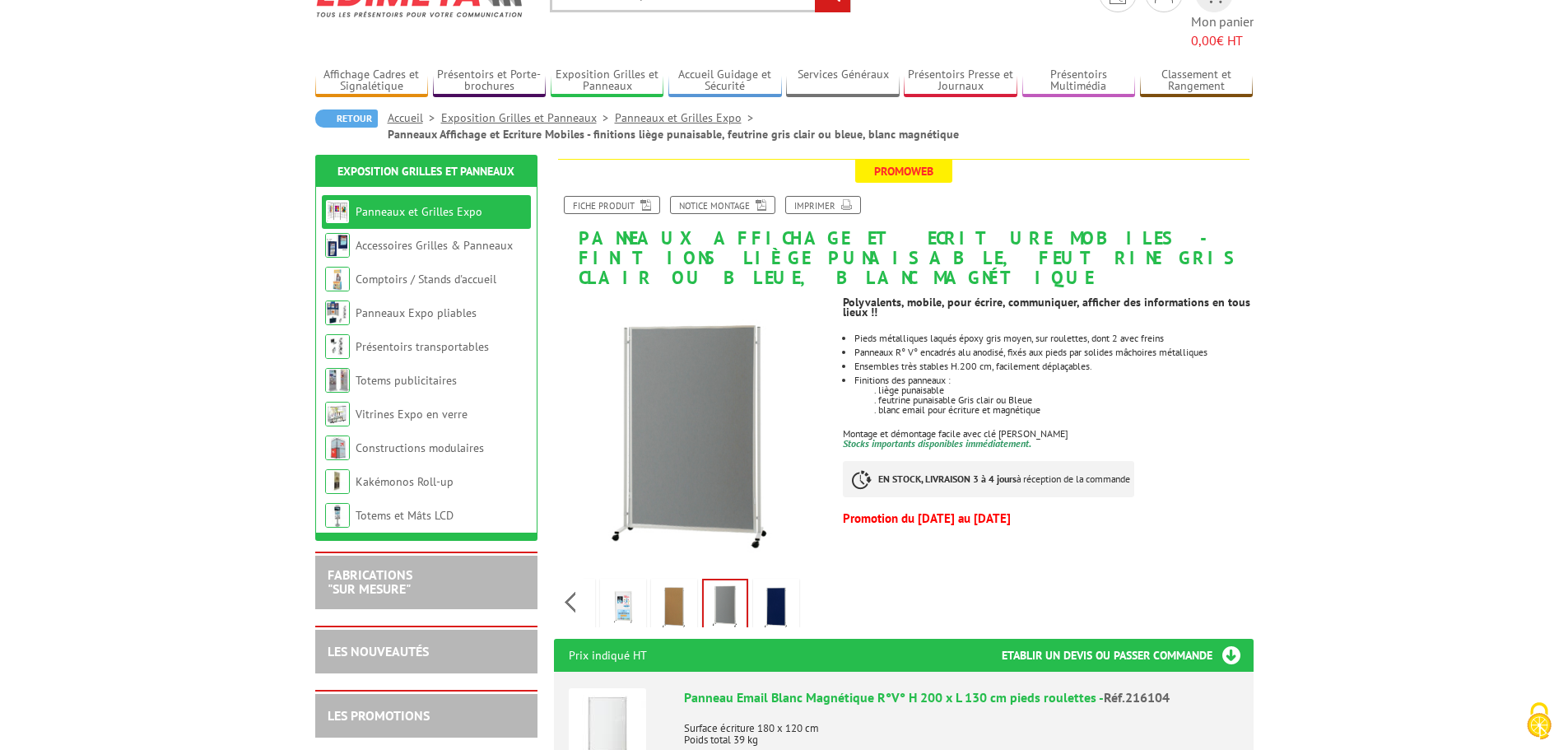
scroll to position [247, 0]
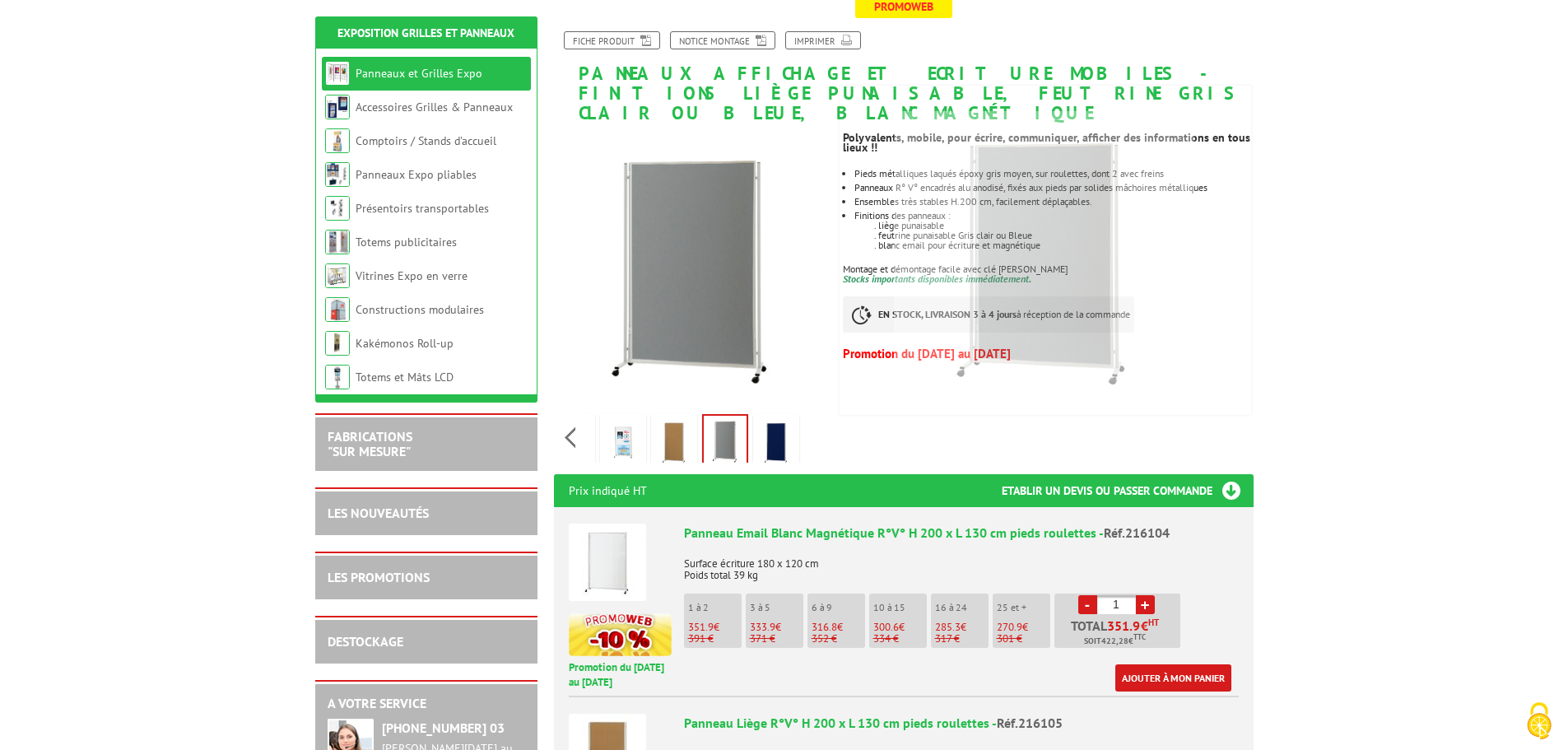
click at [782, 418] on img at bounding box center [776, 443] width 40 height 51
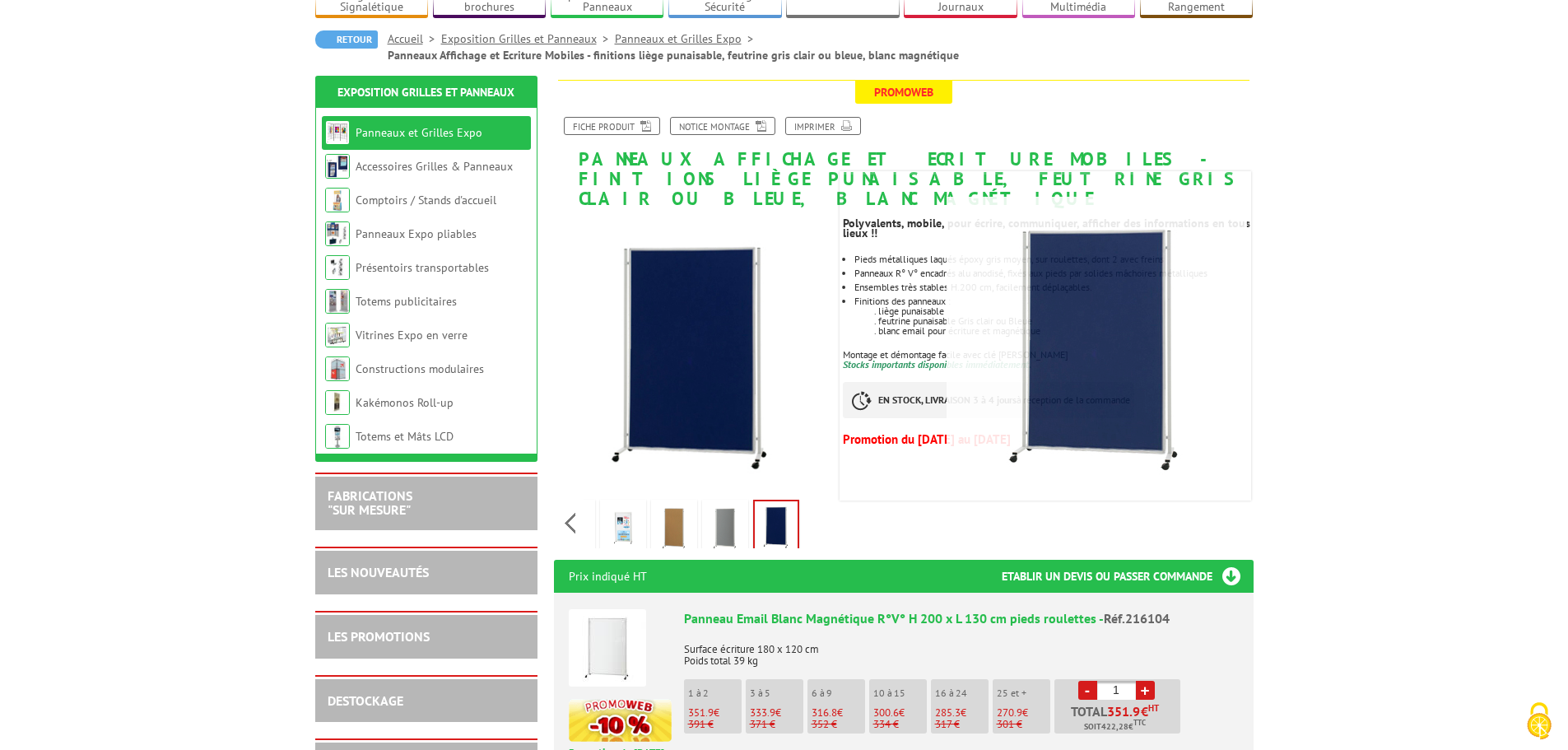
scroll to position [164, 0]
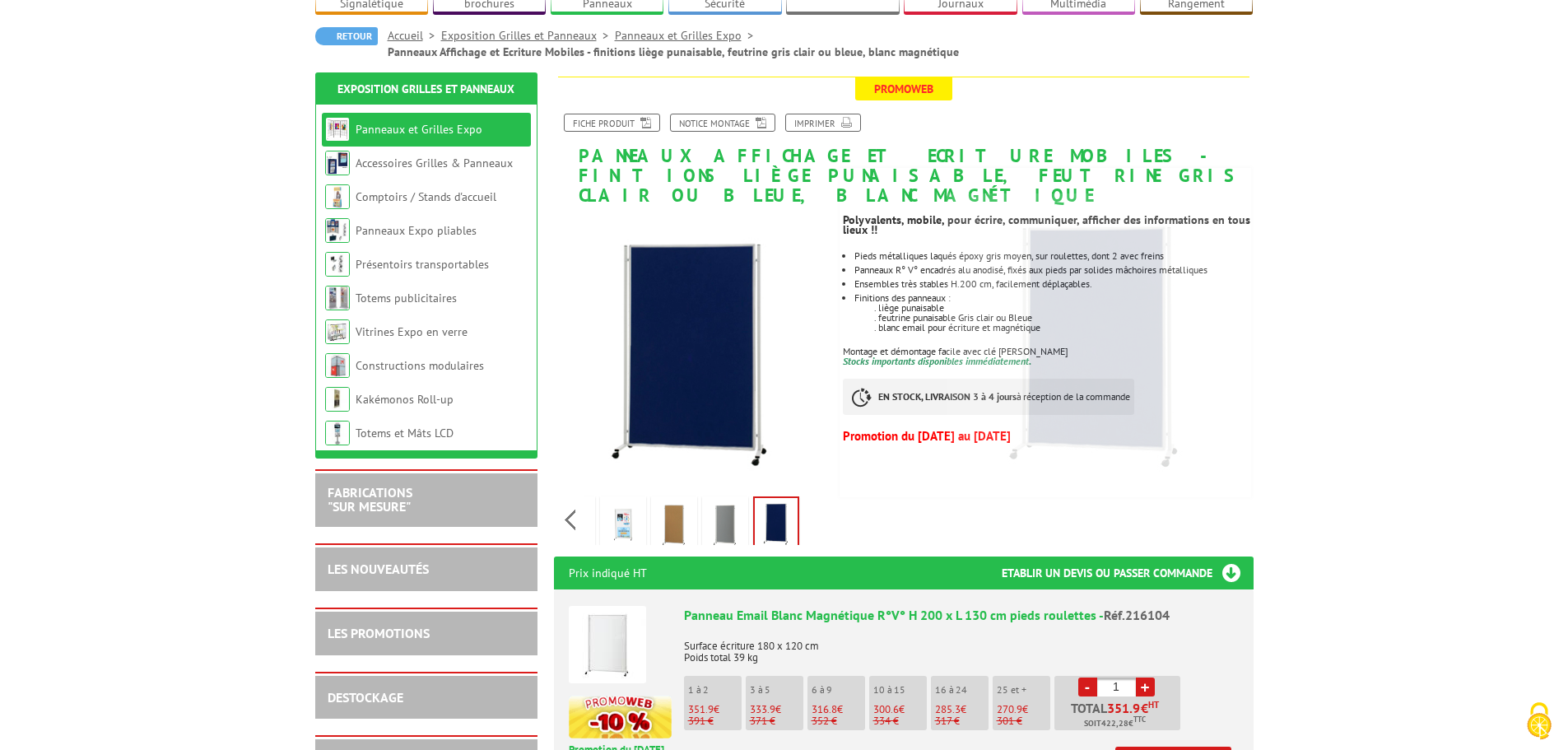
click at [616, 499] on img at bounding box center [623, 525] width 40 height 51
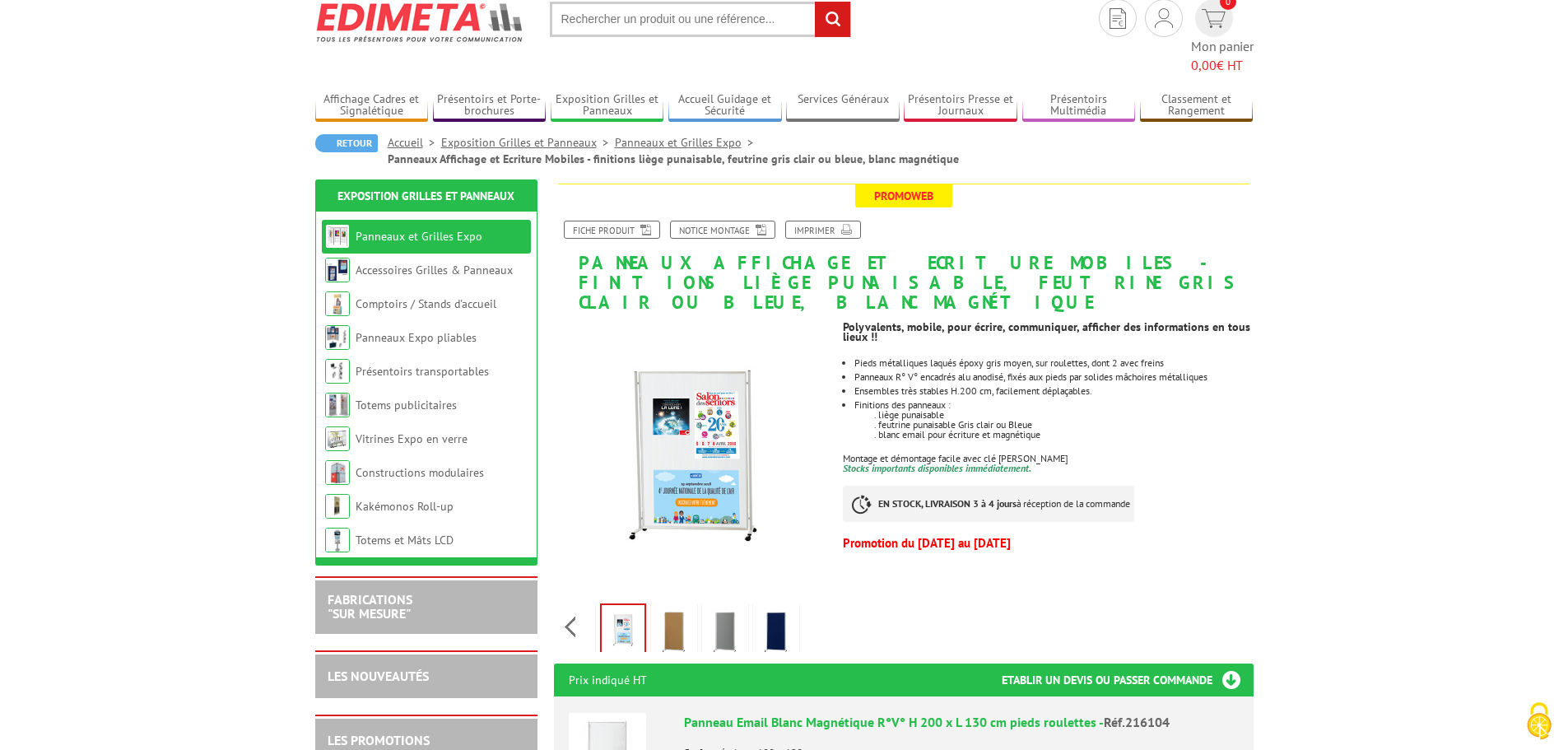
scroll to position [83, 0]
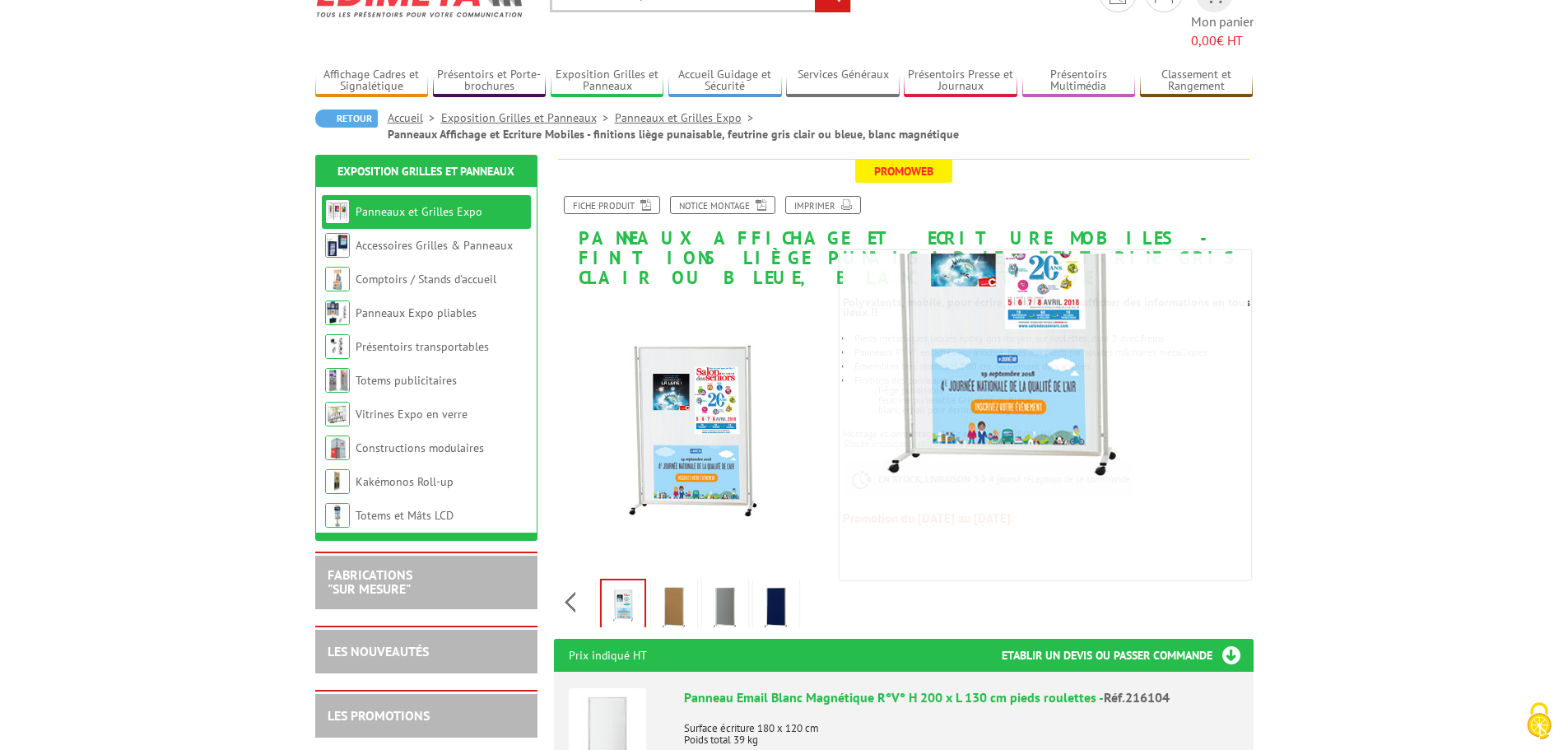
click at [764, 582] on img at bounding box center [776, 607] width 40 height 51
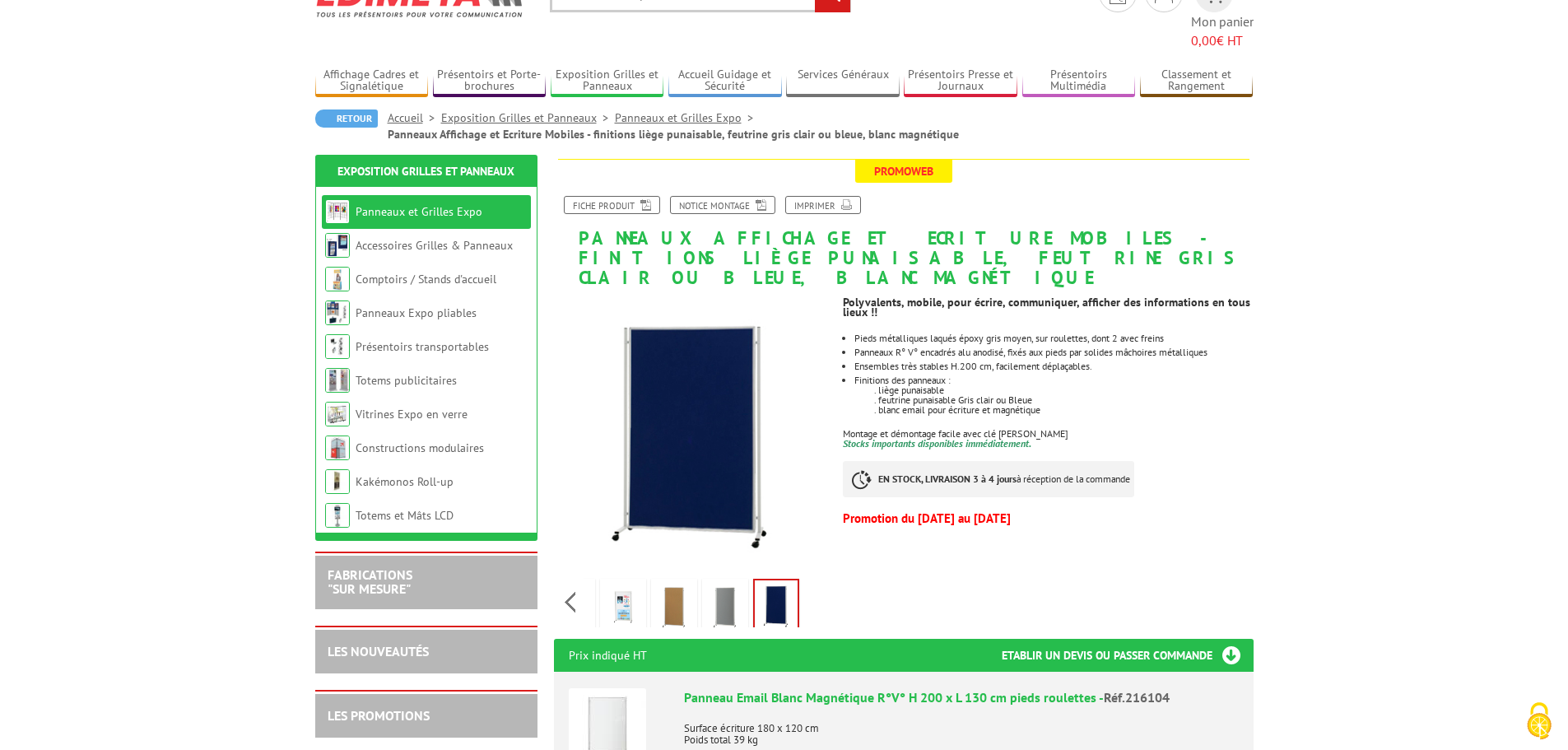
click at [626, 582] on img at bounding box center [623, 607] width 40 height 51
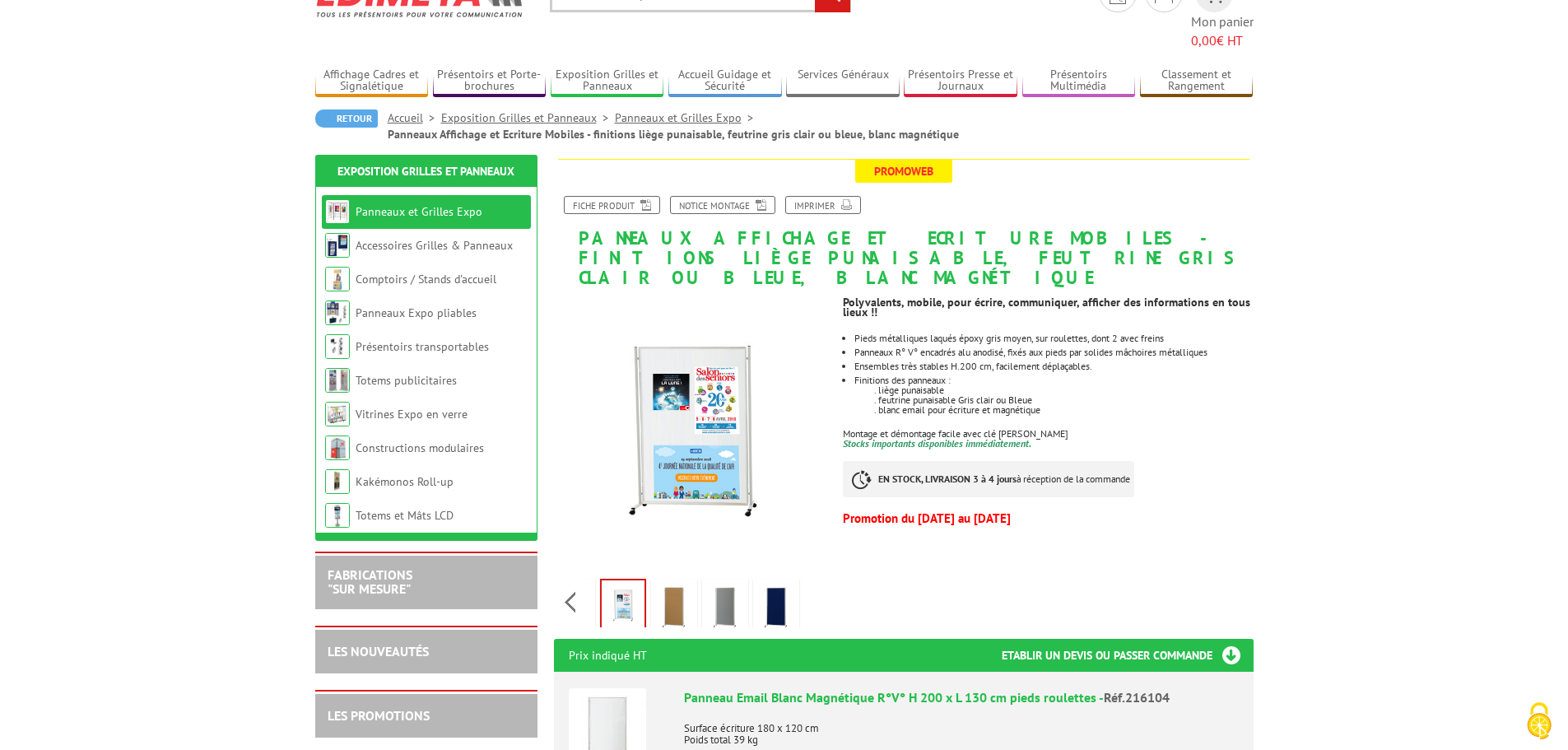
click at [769, 582] on img at bounding box center [776, 607] width 40 height 51
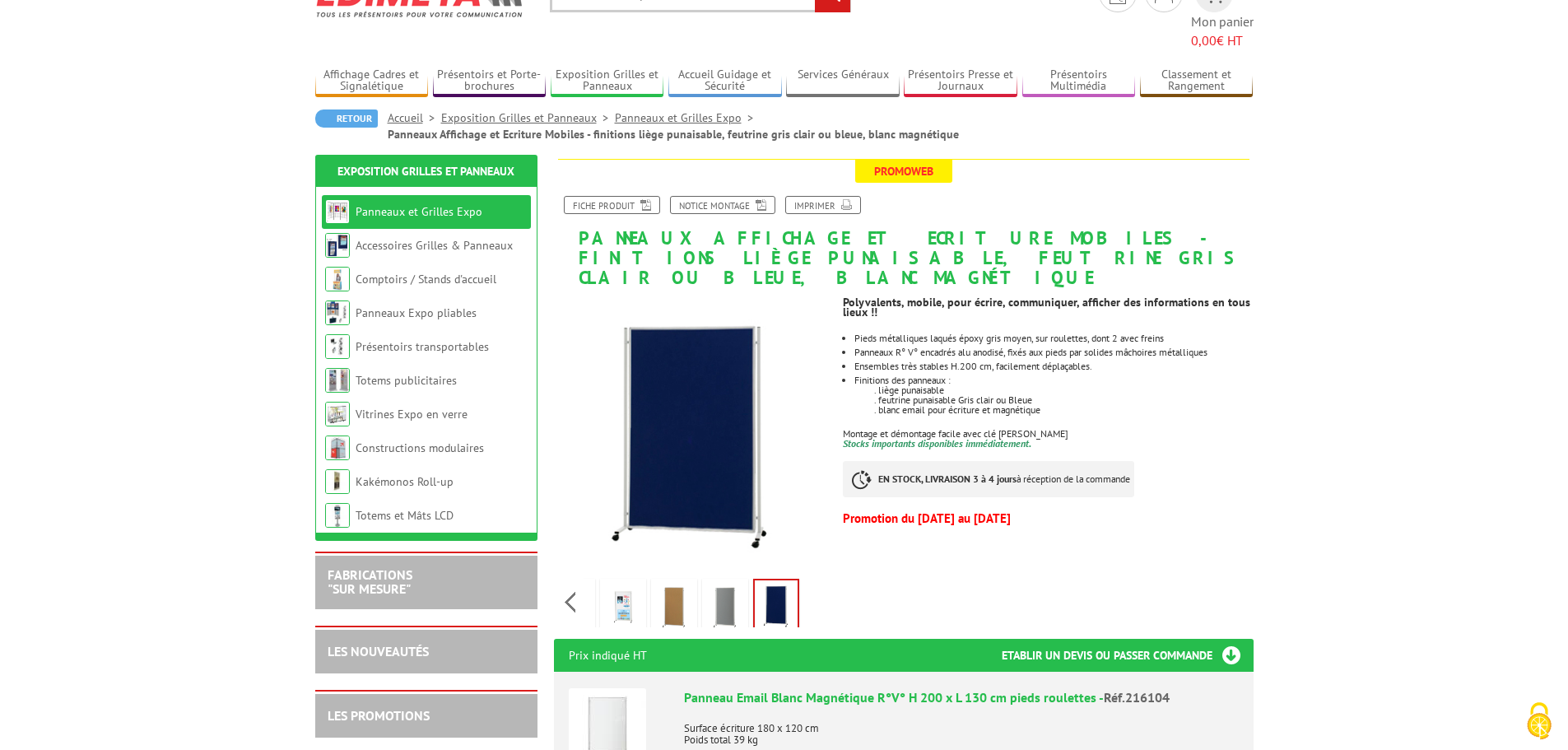
click at [731, 582] on img at bounding box center [725, 607] width 40 height 51
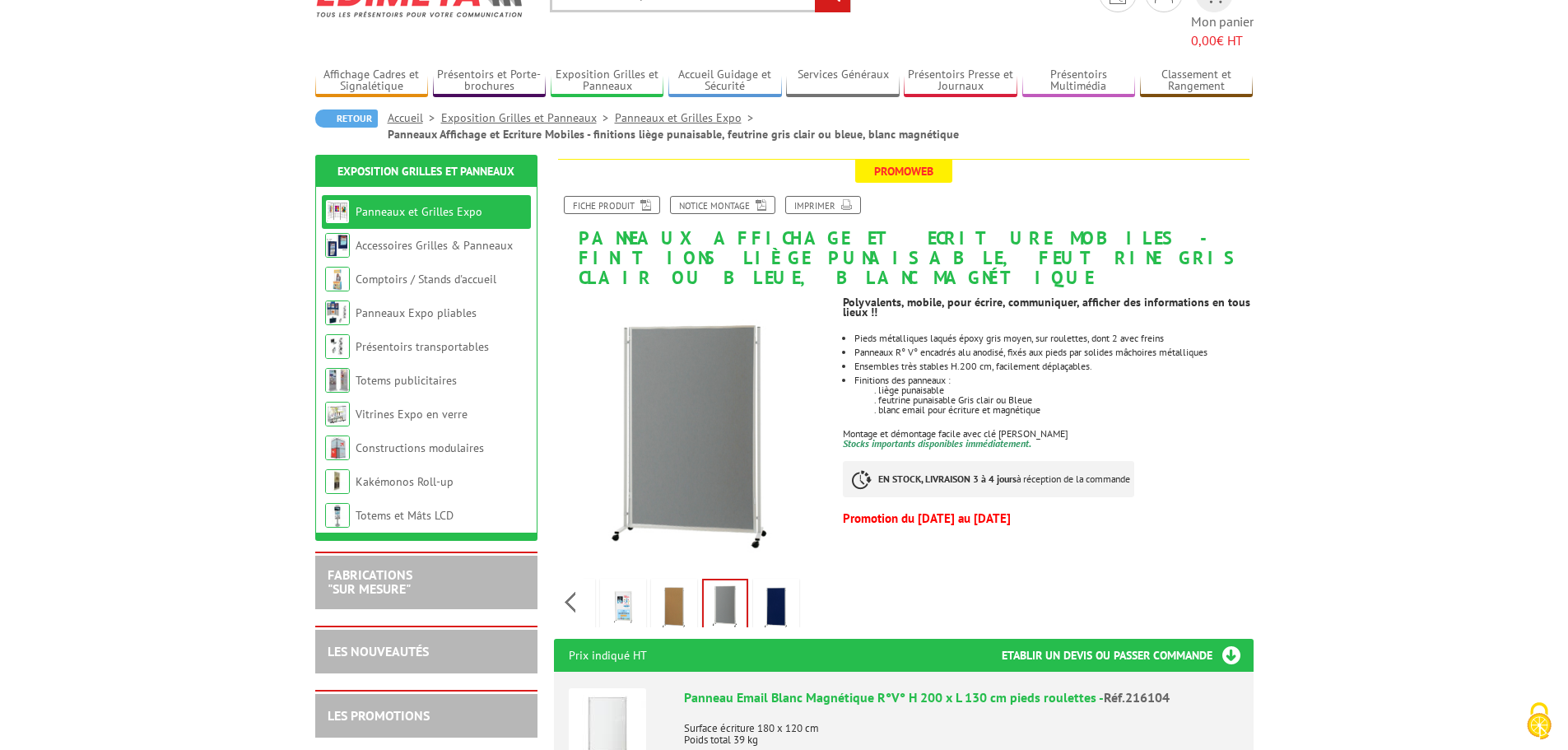
click at [671, 582] on img at bounding box center [674, 607] width 40 height 51
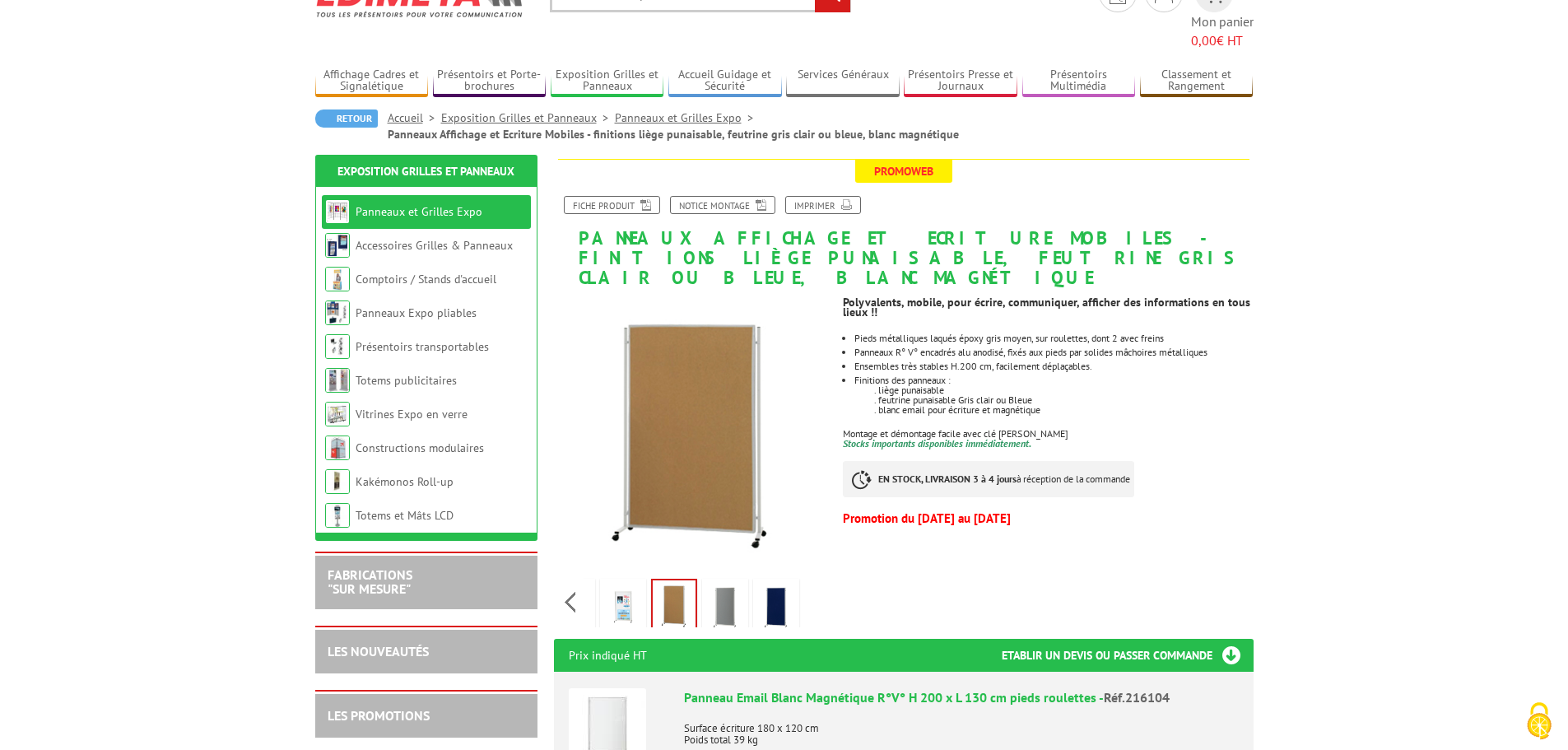
click at [638, 582] on img at bounding box center [623, 607] width 40 height 51
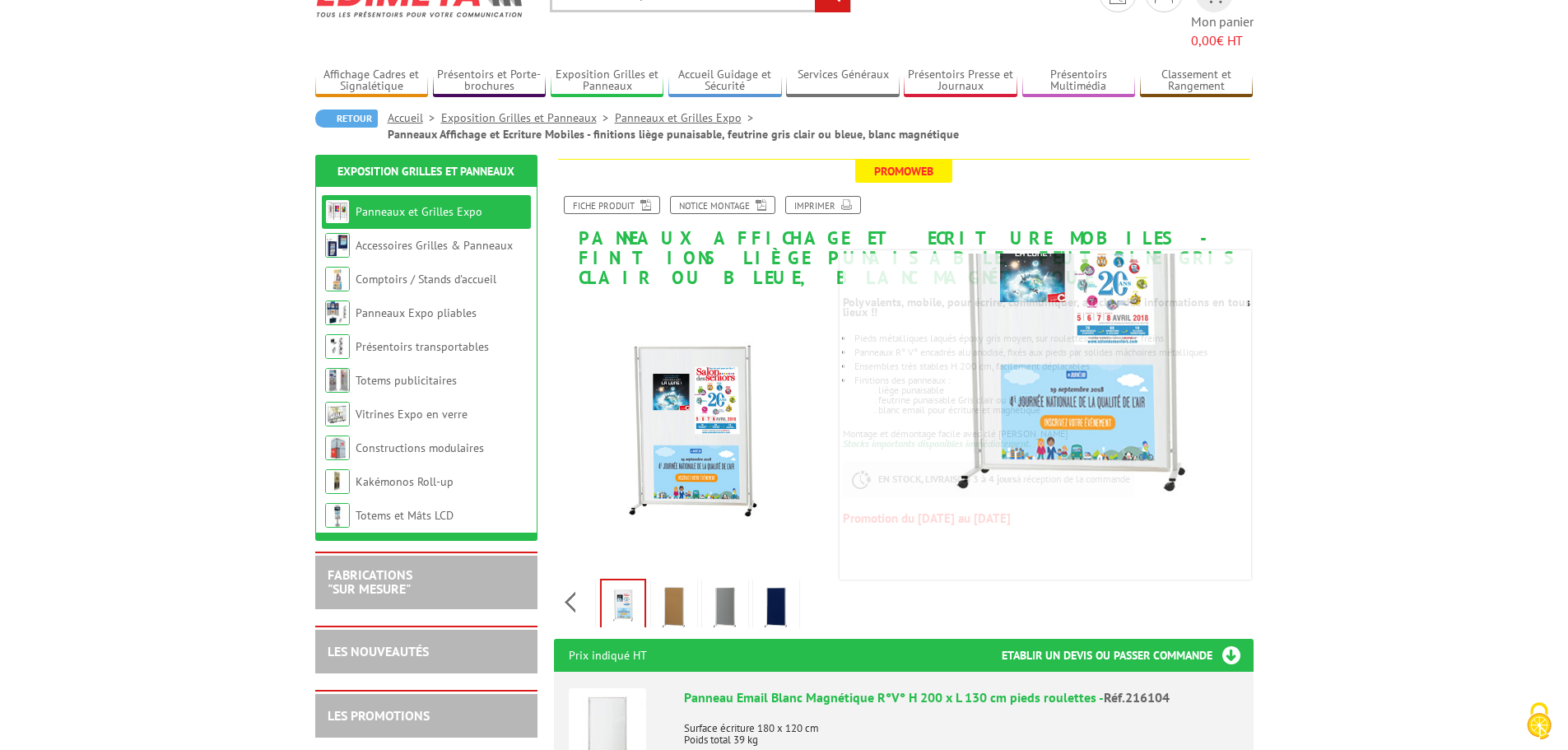
click at [778, 582] on img at bounding box center [776, 607] width 40 height 51
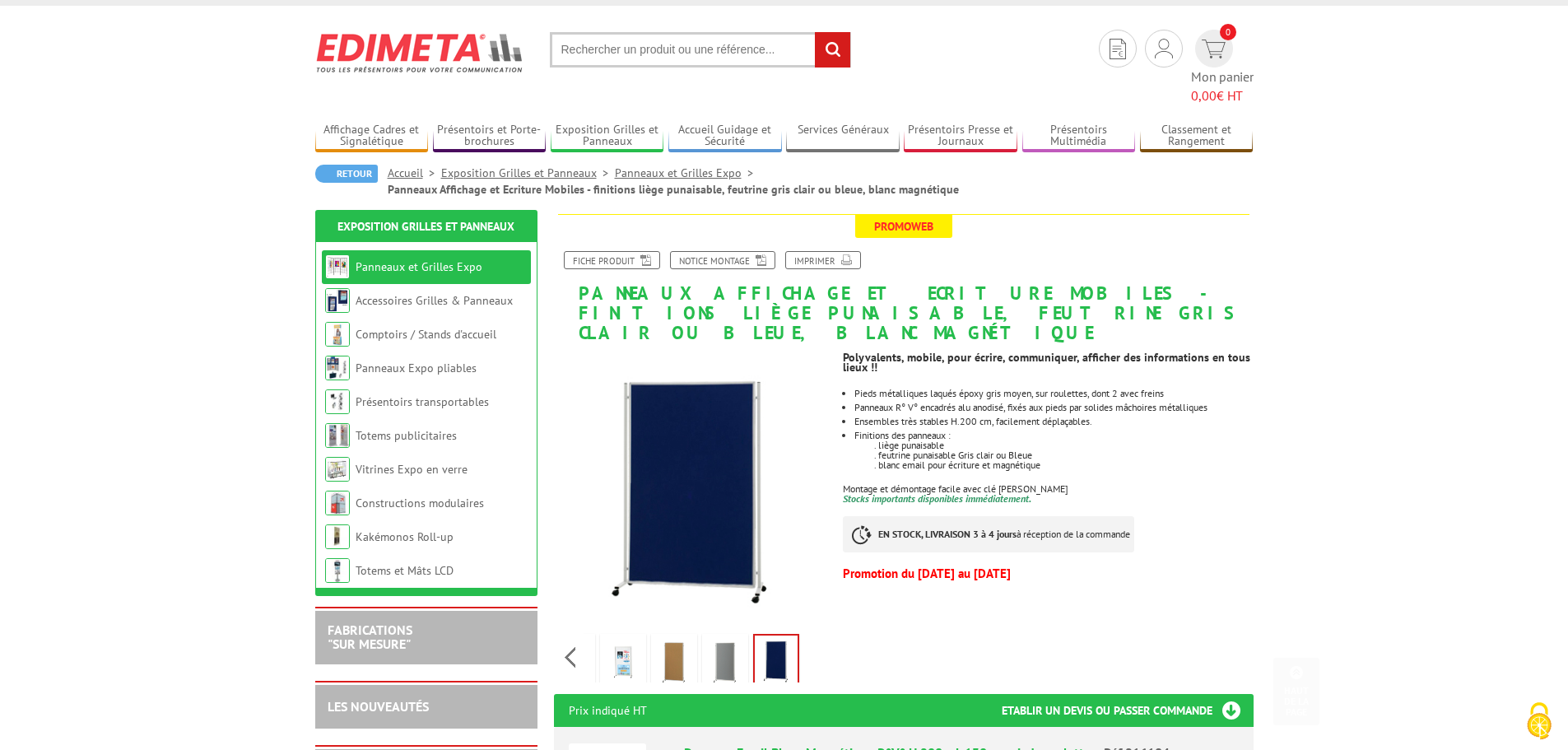
scroll to position [0, 0]
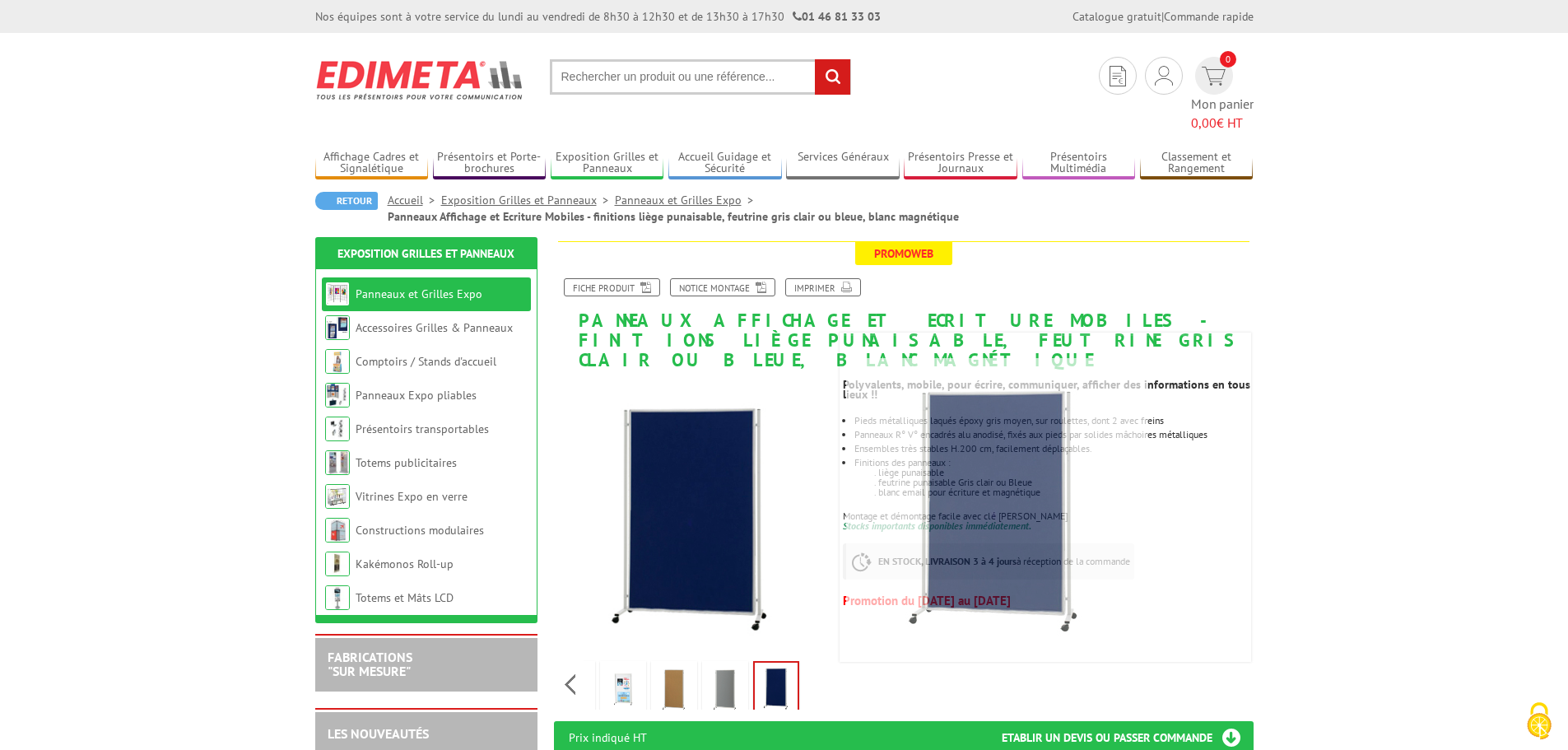
click at [724, 665] on img at bounding box center [725, 690] width 40 height 51
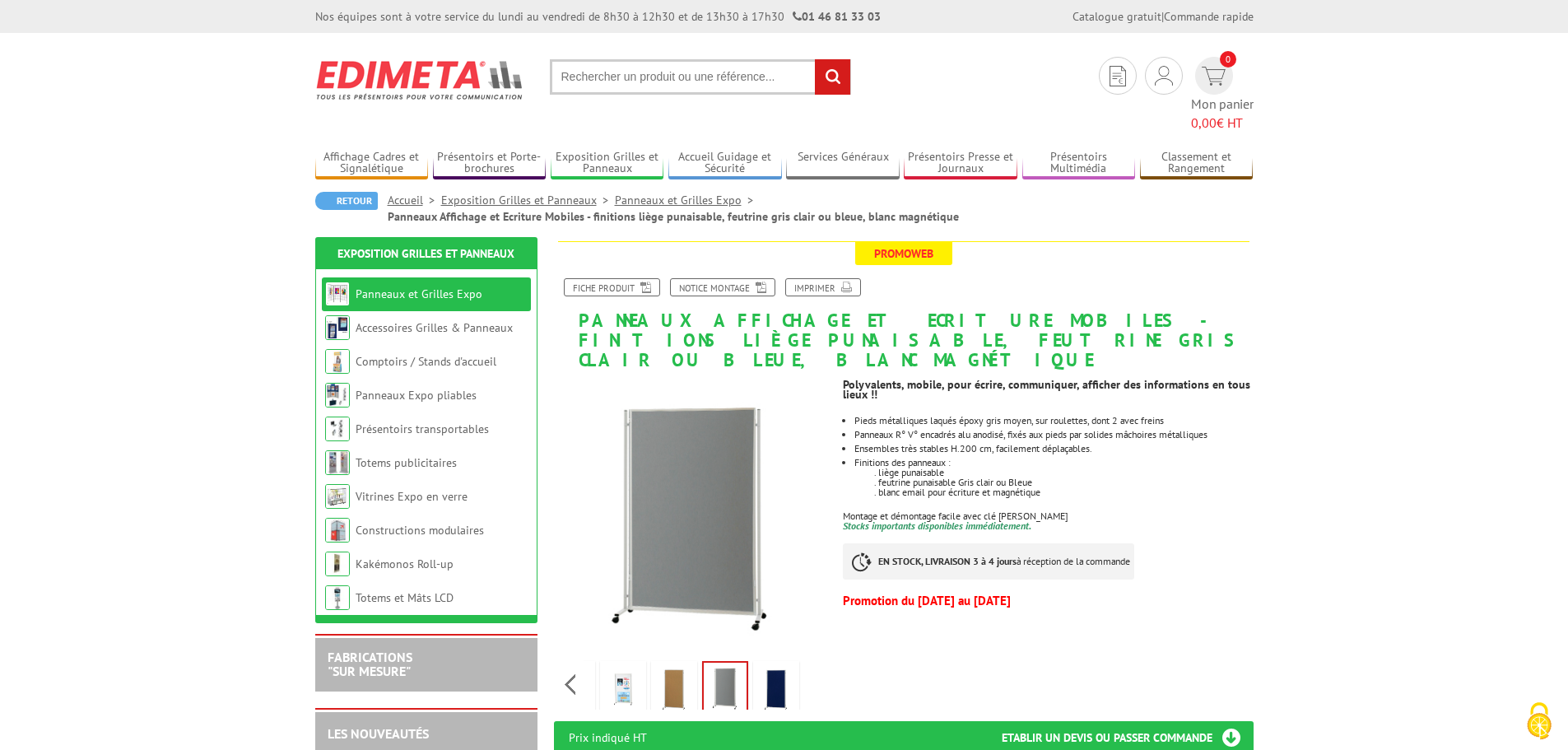
click at [676, 665] on img at bounding box center [674, 690] width 40 height 51
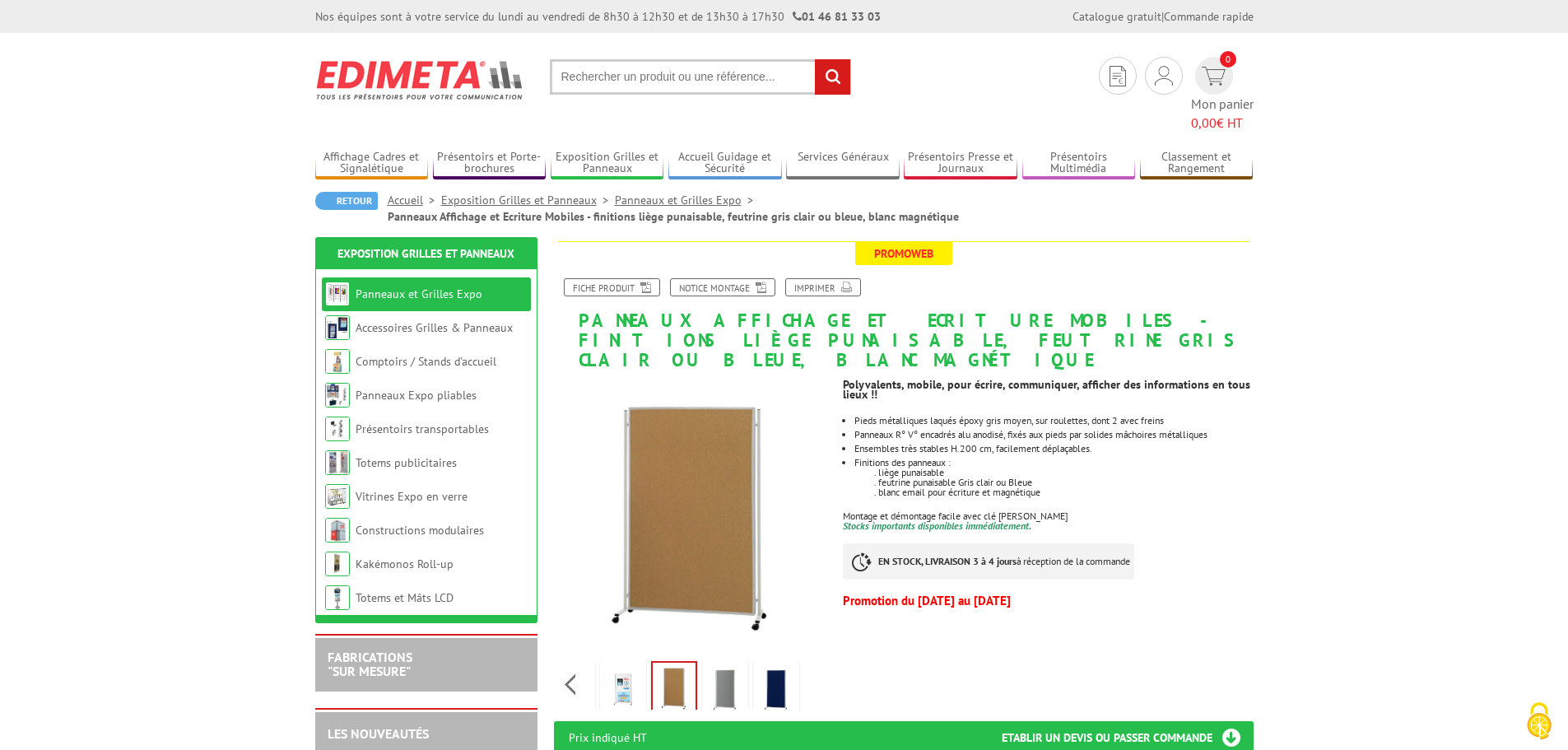
click at [711, 665] on img at bounding box center [725, 690] width 40 height 51
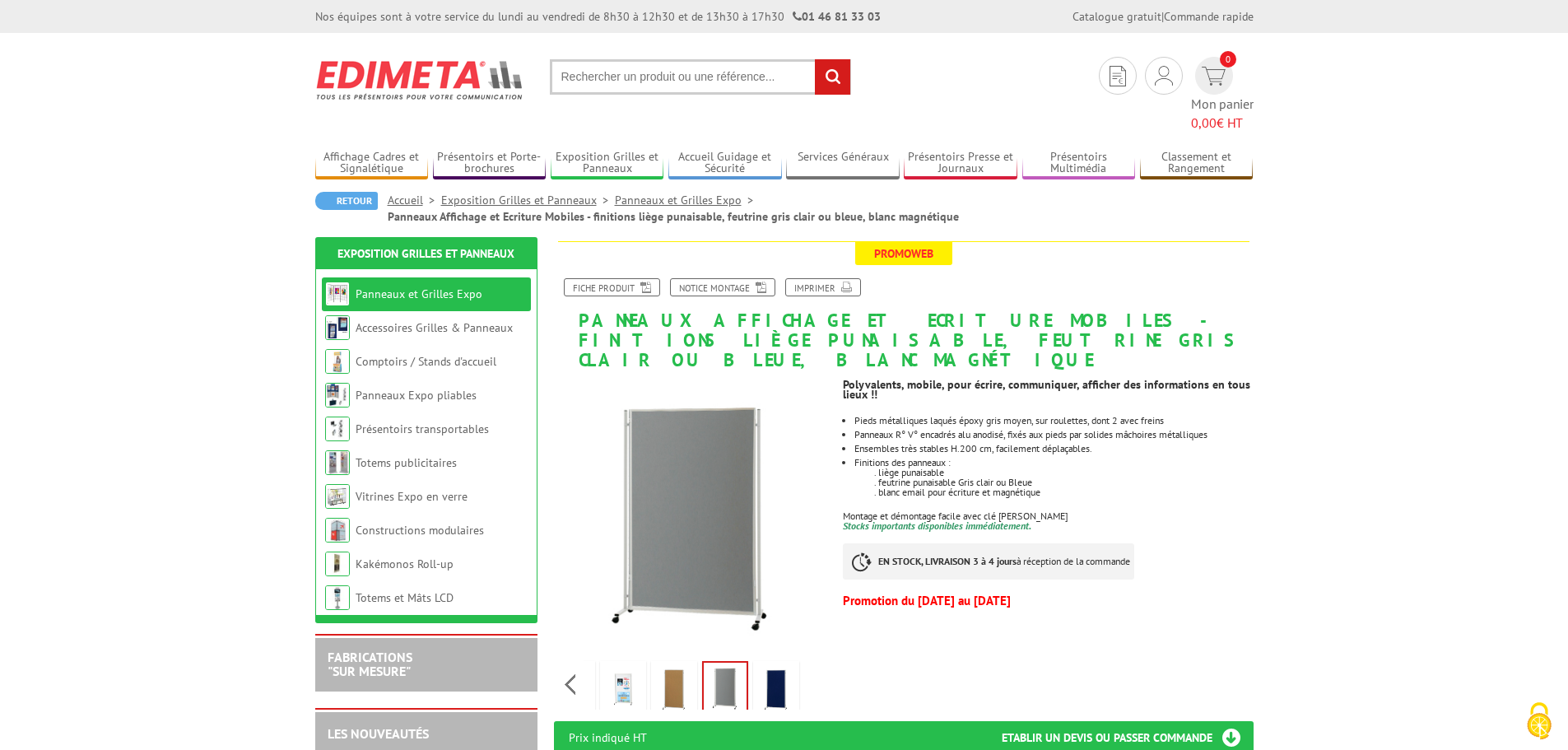
click at [628, 665] on img at bounding box center [623, 690] width 40 height 51
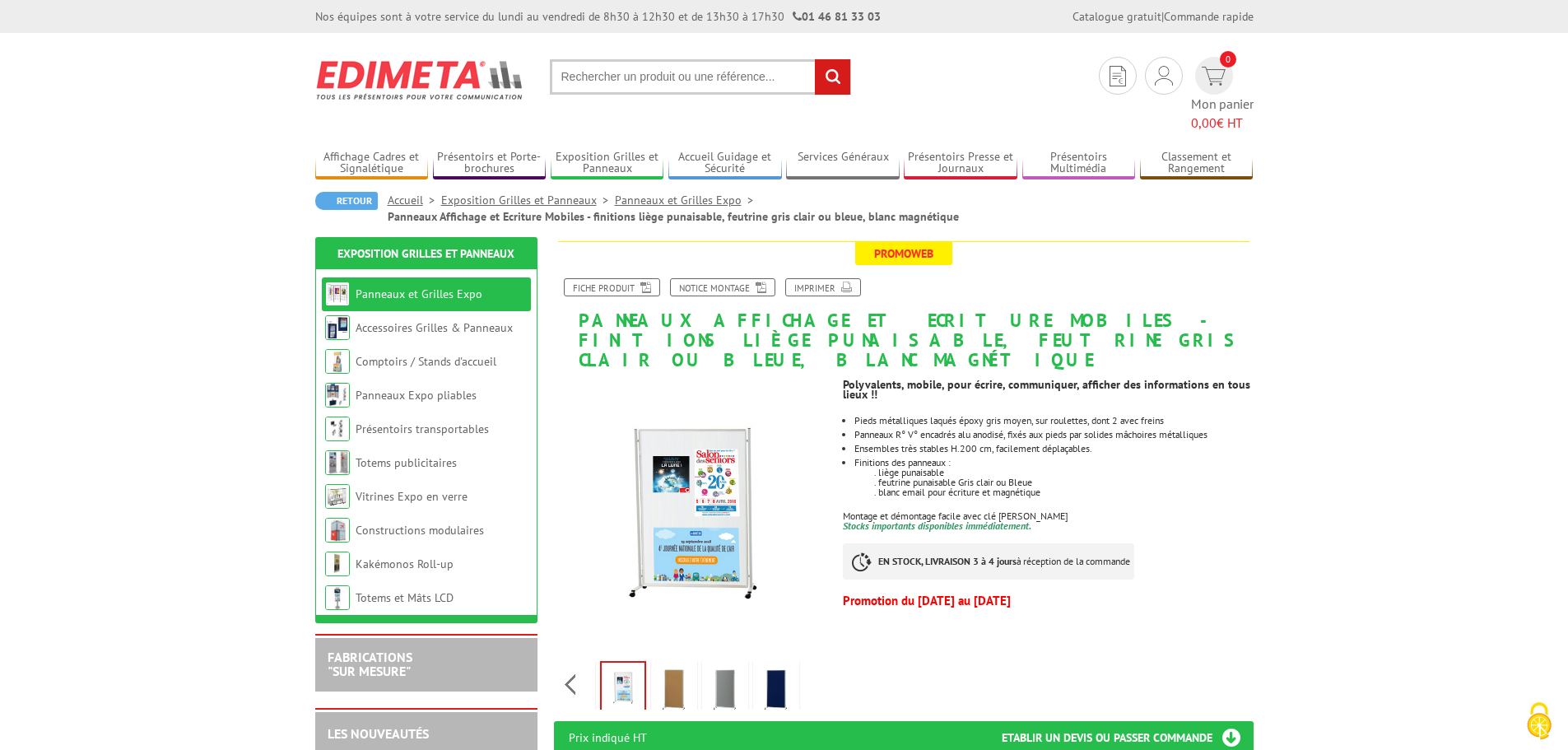
click at [660, 192] on link "Panneaux et Grilles Expo" at bounding box center [687, 199] width 145 height 15
